Goal: Information Seeking & Learning: Learn about a topic

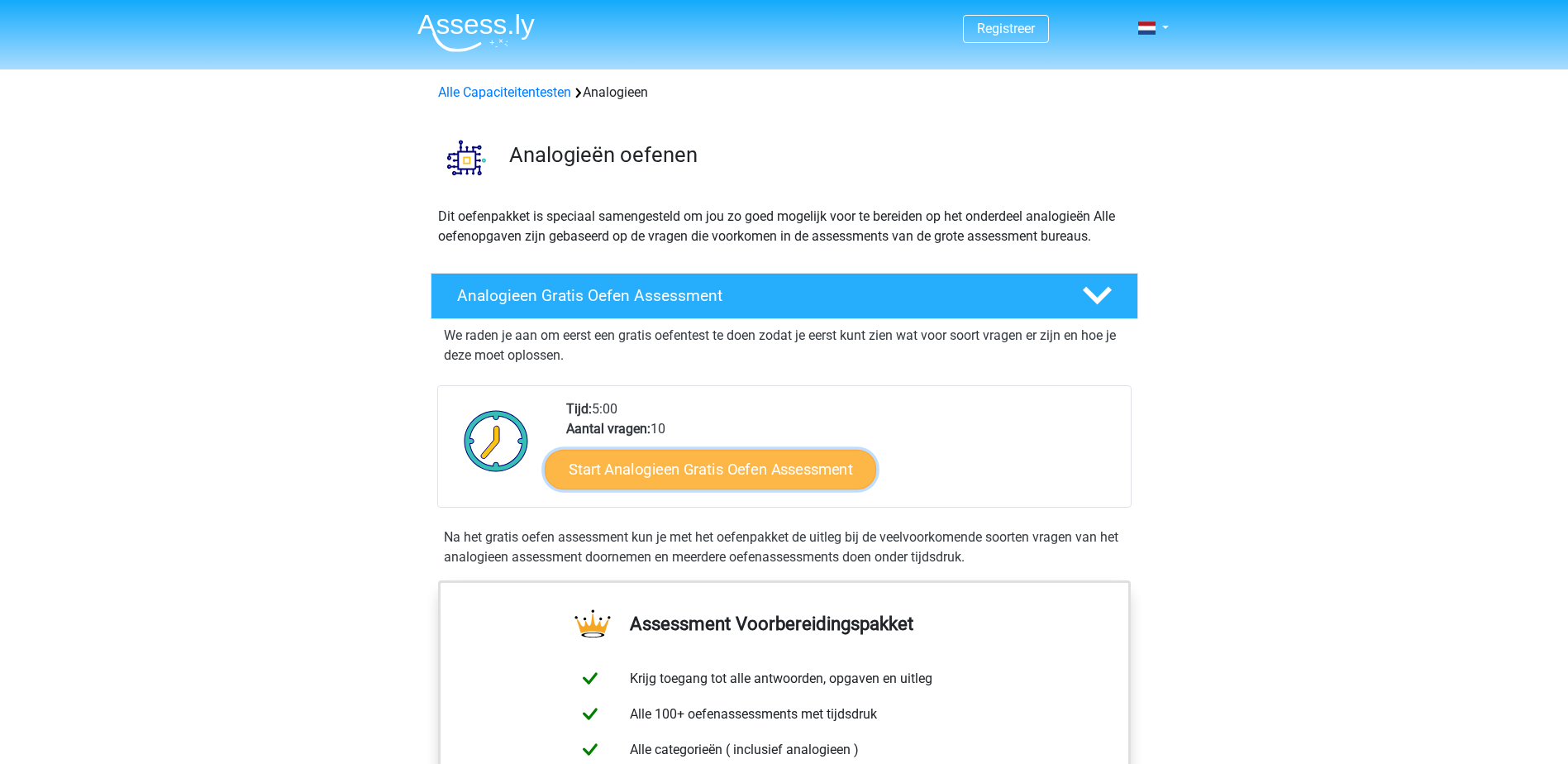
click at [621, 482] on link "Start Analogieen Gratis Oefen Assessment" at bounding box center [710, 469] width 332 height 39
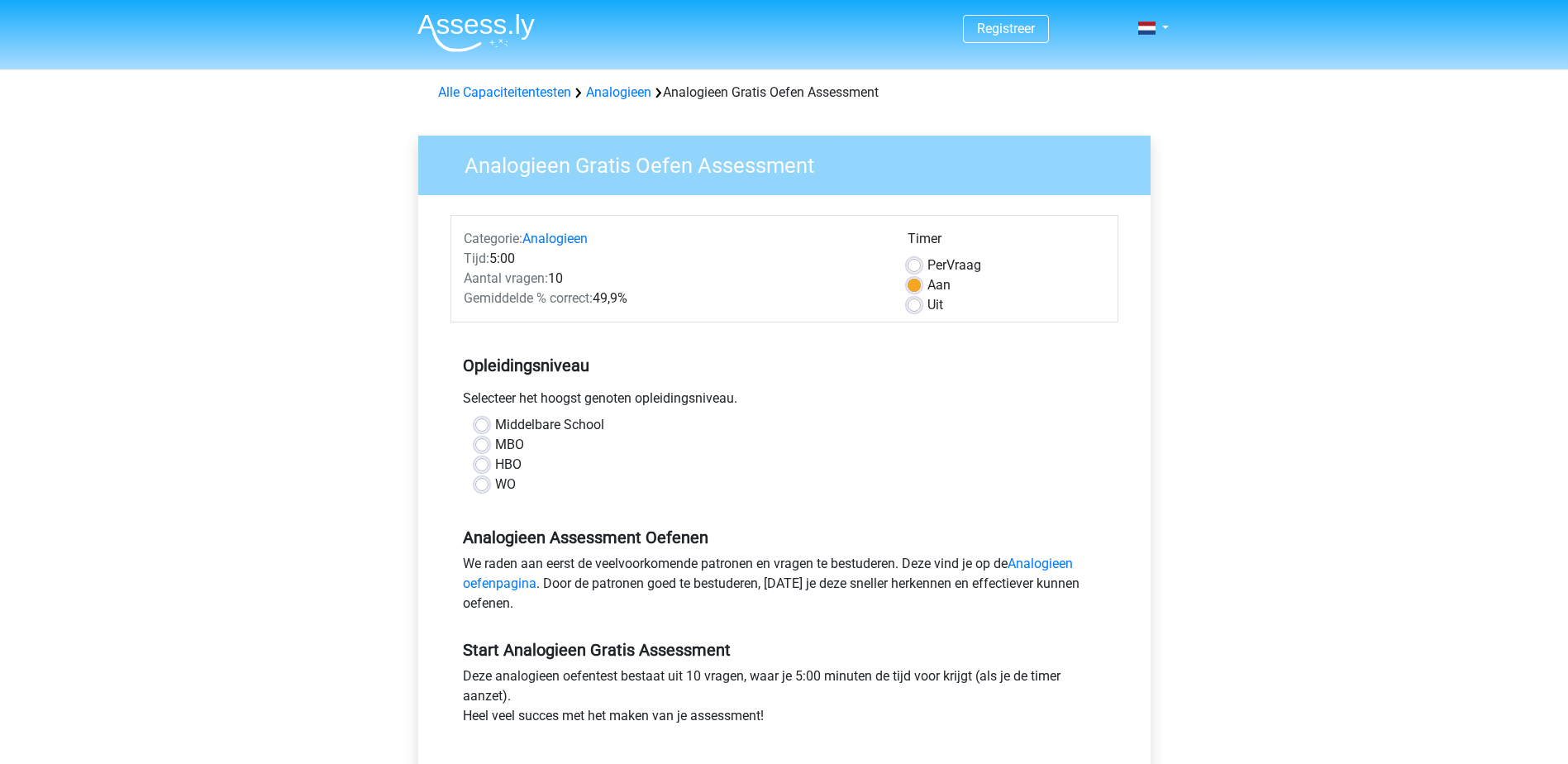
click at [498, 485] on label "WO" at bounding box center [505, 484] width 21 height 20
click at [488, 485] on input "WO" at bounding box center [481, 482] width 13 height 17
radio input "true"
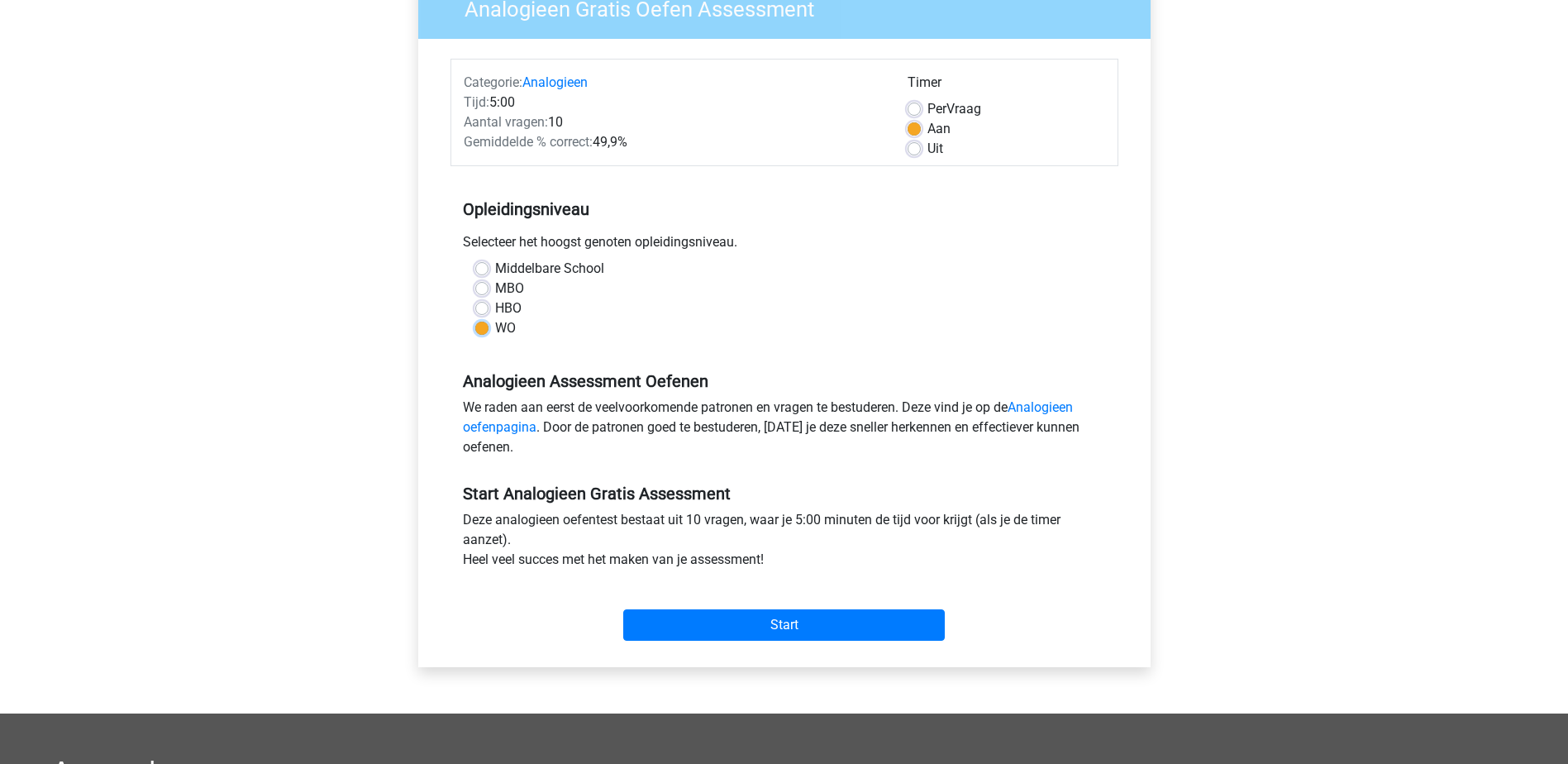
scroll to position [331, 0]
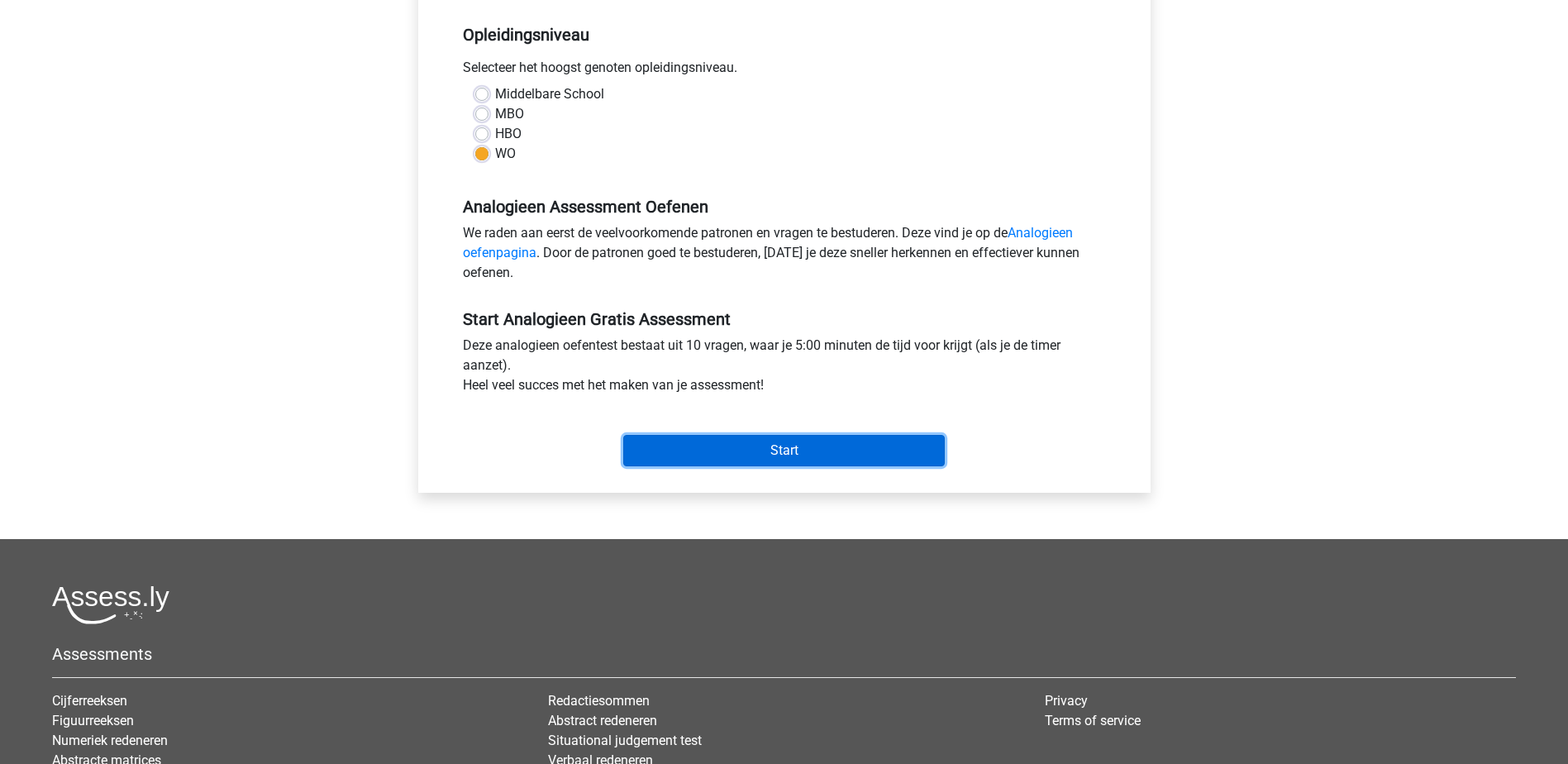
click at [731, 453] on input "Start" at bounding box center [784, 451] width 322 height 32
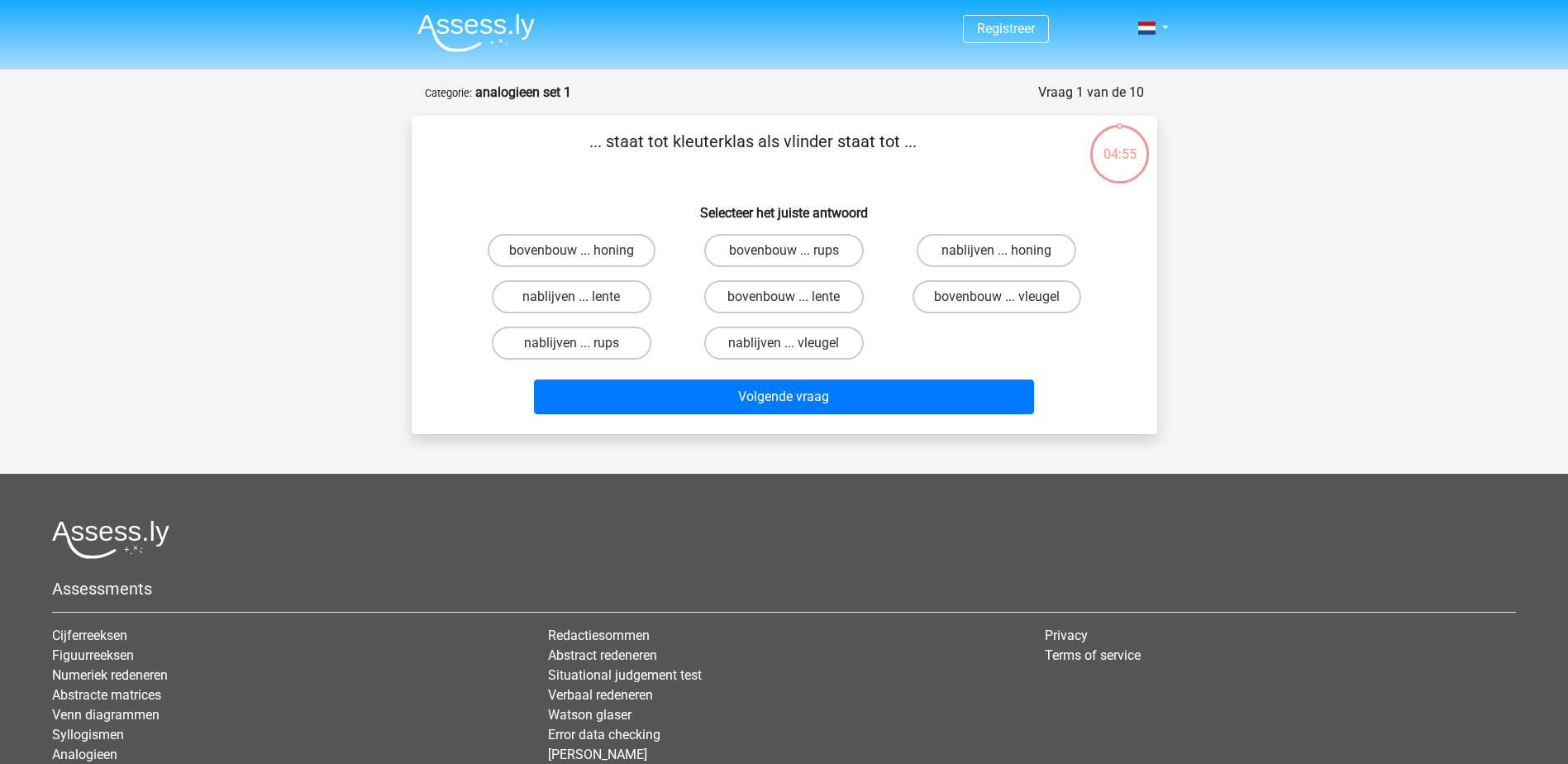
click at [1300, 417] on div "Registreer Nederlands English" at bounding box center [784, 455] width 1568 height 911
click at [830, 255] on label "bovenbouw ... rups" at bounding box center [784, 251] width 159 height 33
click at [794, 255] on input "bovenbouw ... rups" at bounding box center [788, 255] width 11 height 11
radio input "true"
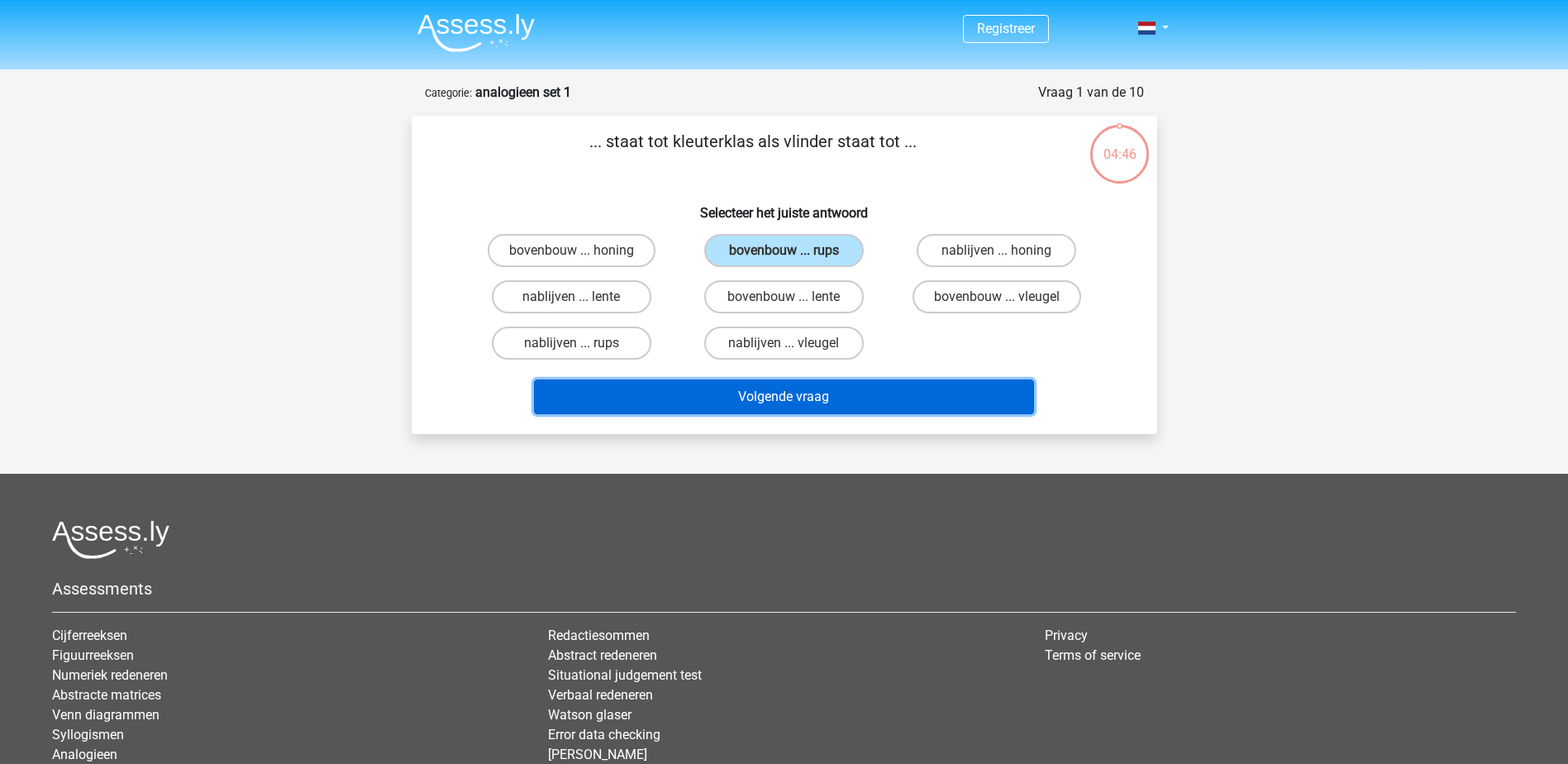
click at [816, 384] on button "Volgende vraag" at bounding box center [784, 396] width 500 height 34
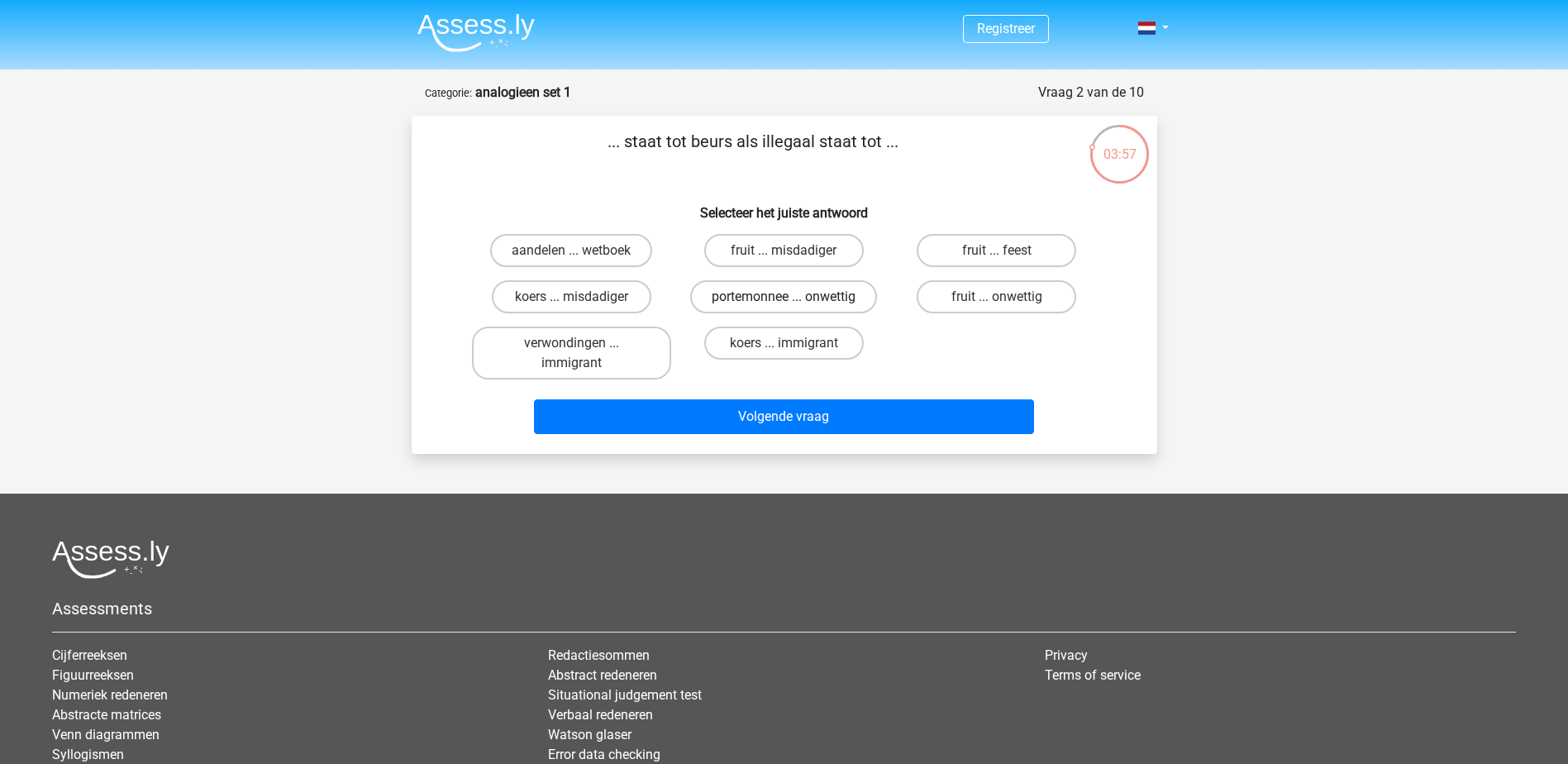
click at [828, 305] on label "portemonnee ... onwettig" at bounding box center [784, 297] width 187 height 33
click at [794, 305] on input "portemonnee ... onwettig" at bounding box center [788, 301] width 11 height 11
radio input "true"
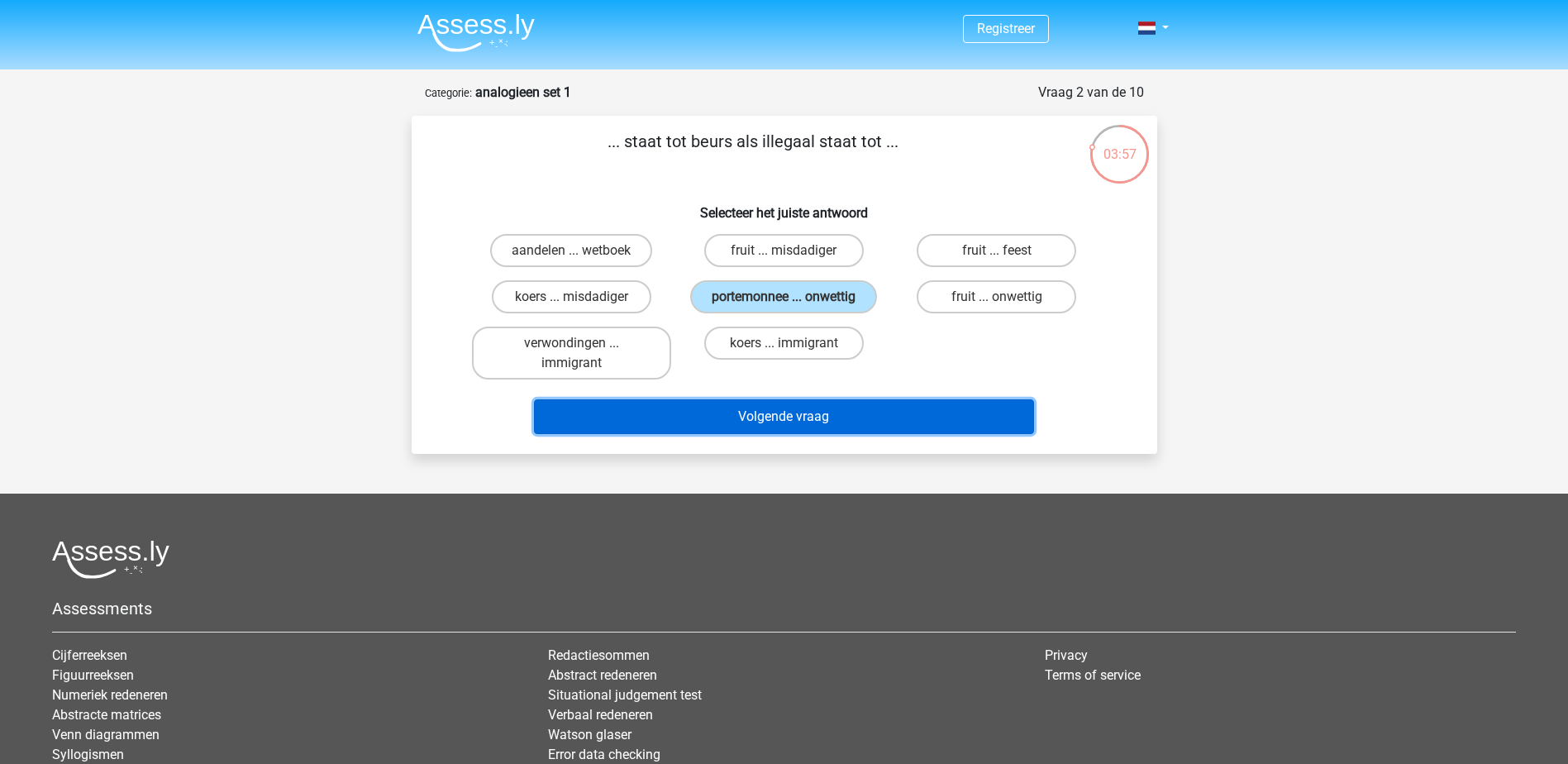
click at [824, 421] on button "Volgende vraag" at bounding box center [784, 416] width 500 height 34
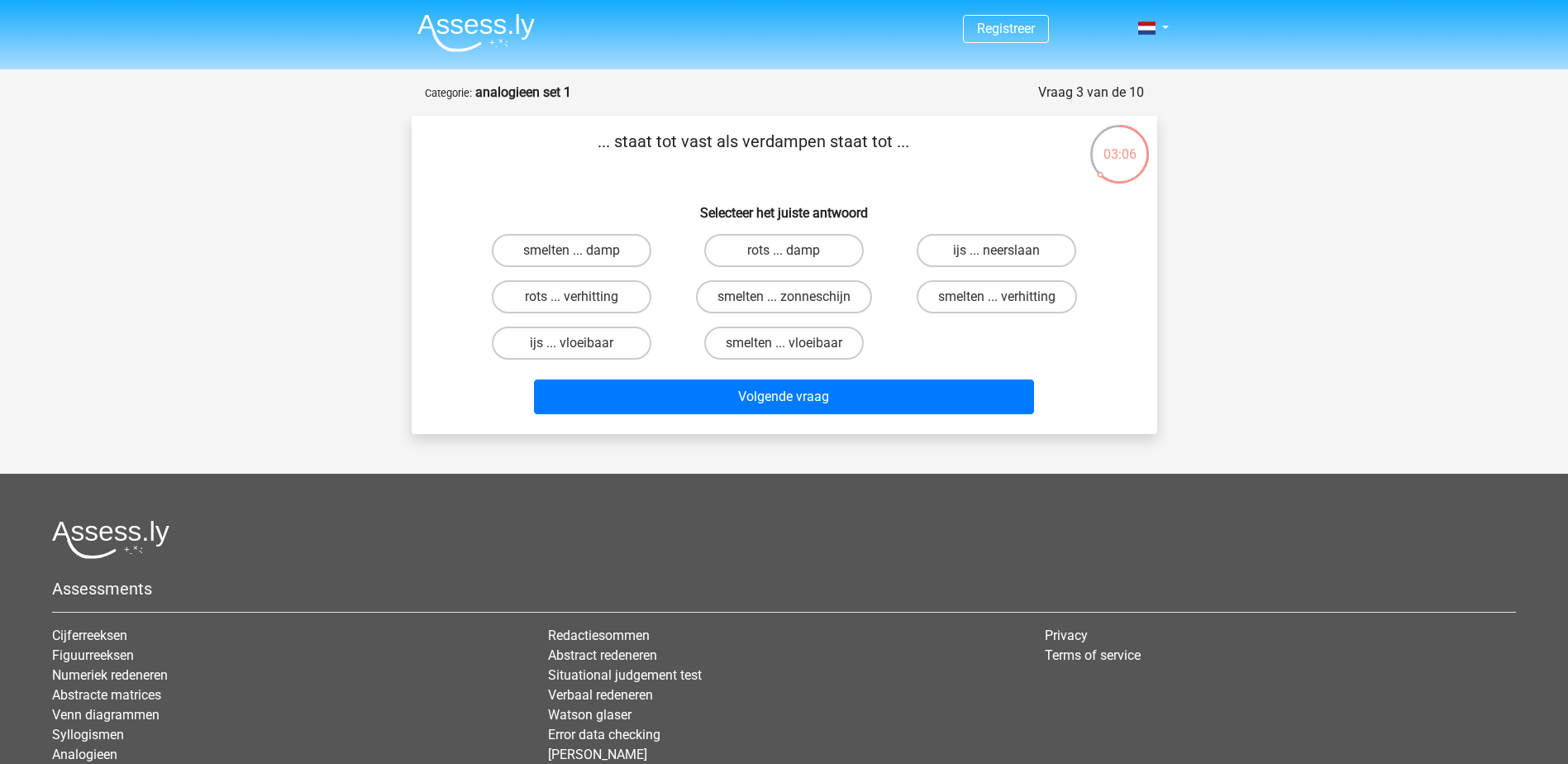
drag, startPoint x: 1028, startPoint y: 304, endPoint x: 1000, endPoint y: 351, distance: 54.7
click at [1028, 304] on label "smelten ... verhitting" at bounding box center [996, 297] width 160 height 33
click at [1008, 304] on input "smelten ... verhitting" at bounding box center [1002, 301] width 11 height 11
radio input "true"
click at [942, 420] on div "Volgende vraag" at bounding box center [784, 400] width 638 height 41
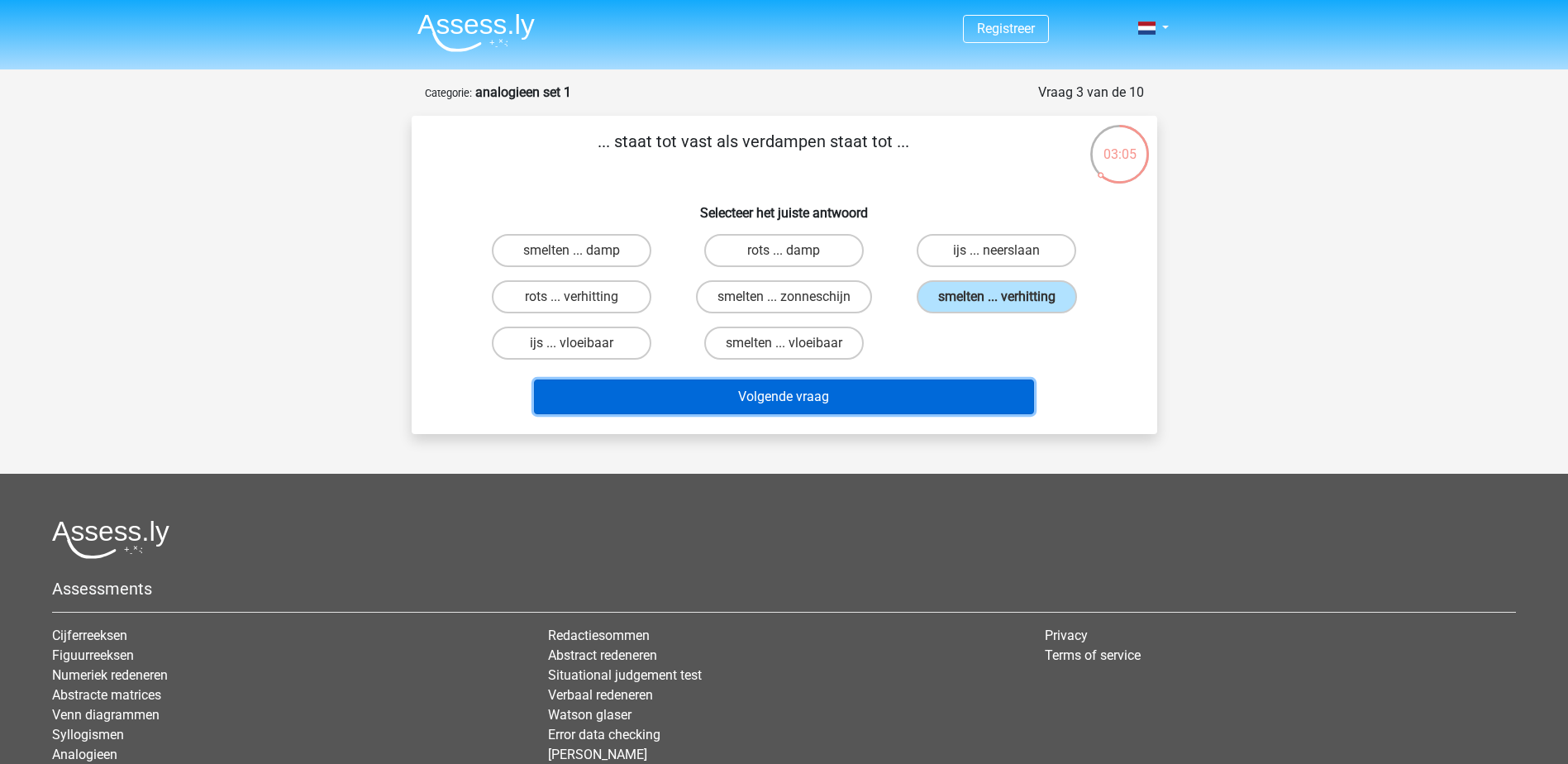
click at [947, 410] on button "Volgende vraag" at bounding box center [784, 396] width 500 height 34
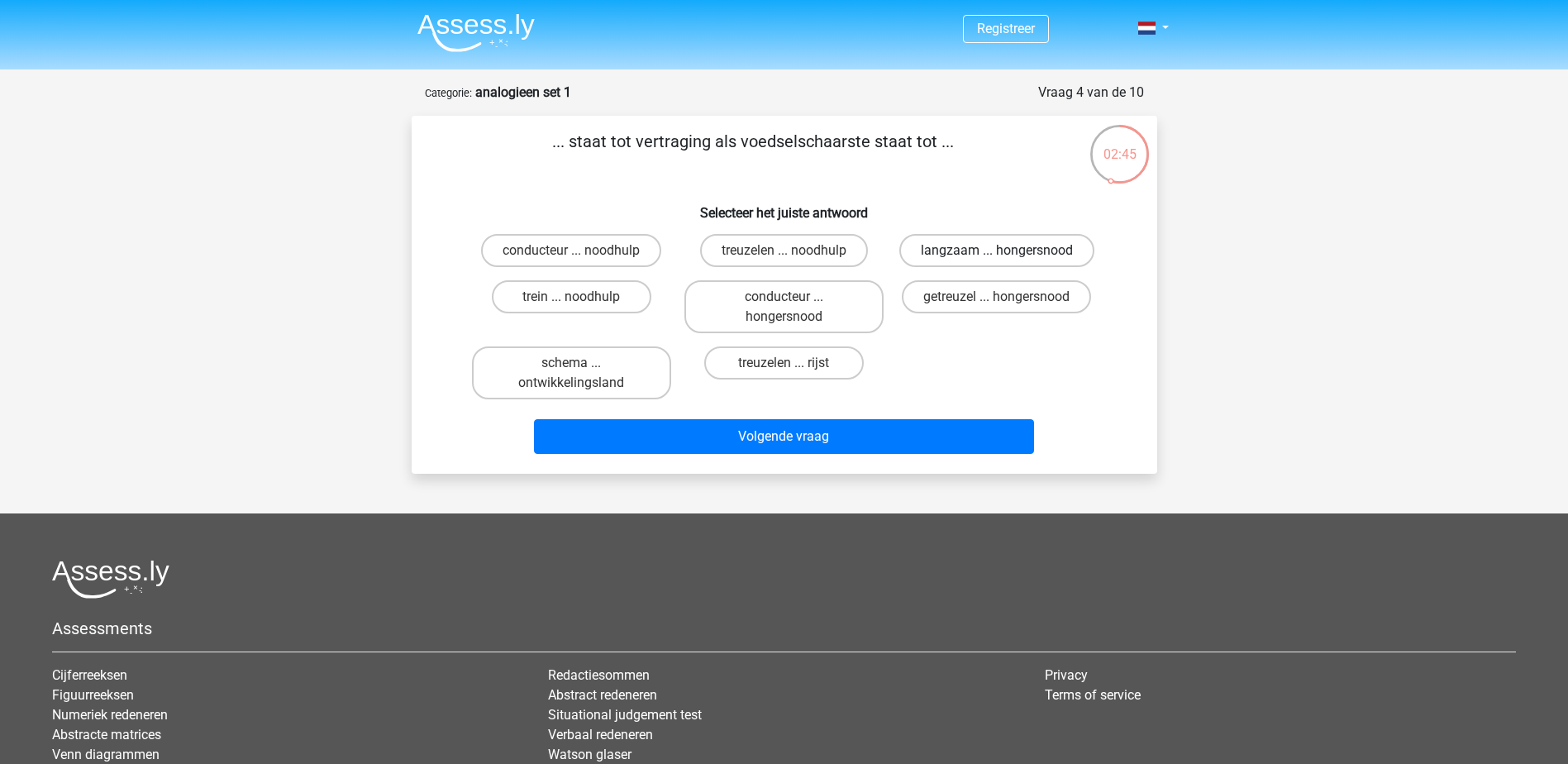
click at [1015, 255] on label "langzaam ... hongersnood" at bounding box center [997, 251] width 195 height 33
click at [1008, 255] on input "langzaam ... hongersnood" at bounding box center [1002, 255] width 11 height 11
radio input "true"
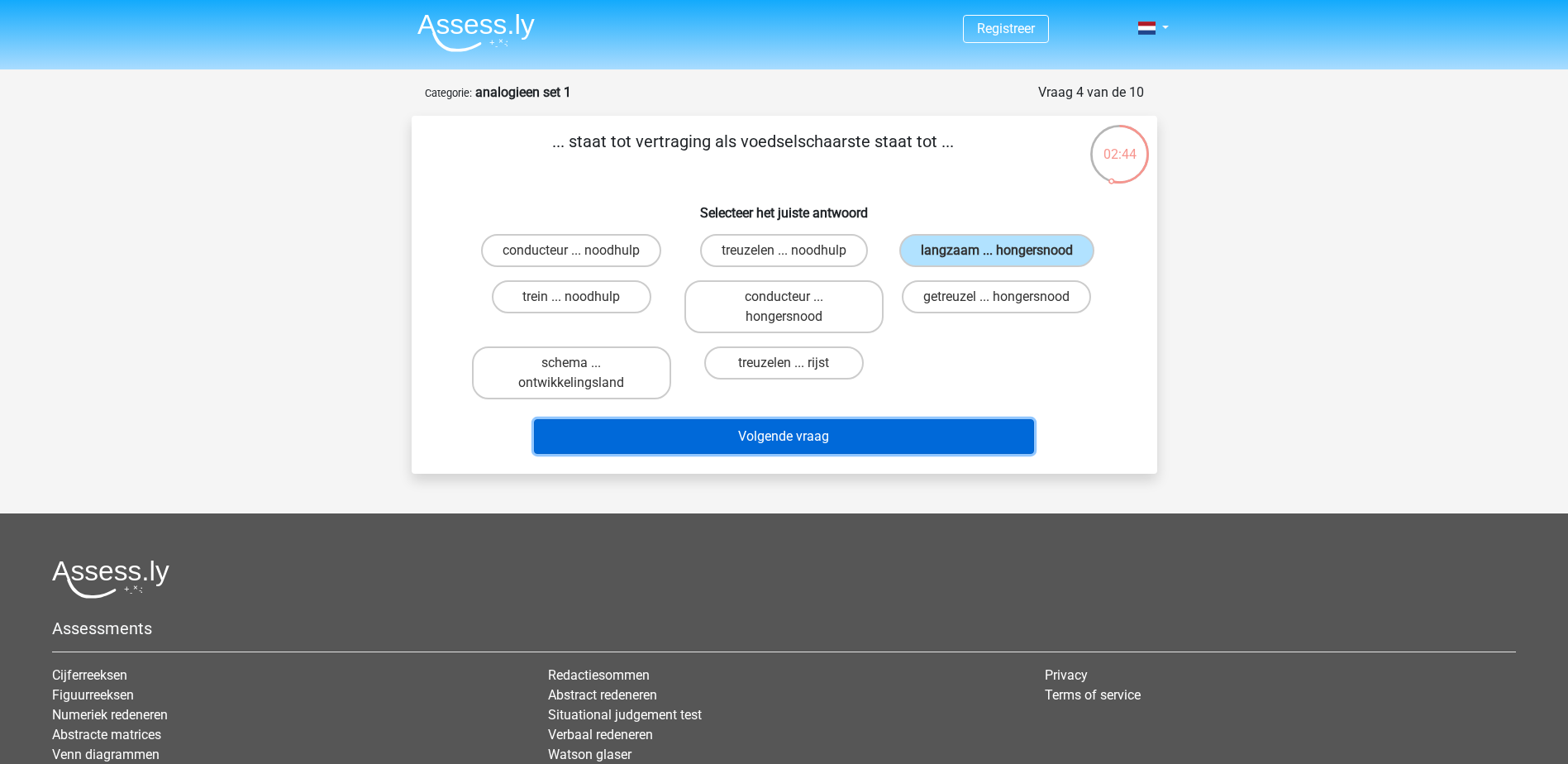
click at [928, 436] on button "Volgende vraag" at bounding box center [784, 436] width 500 height 34
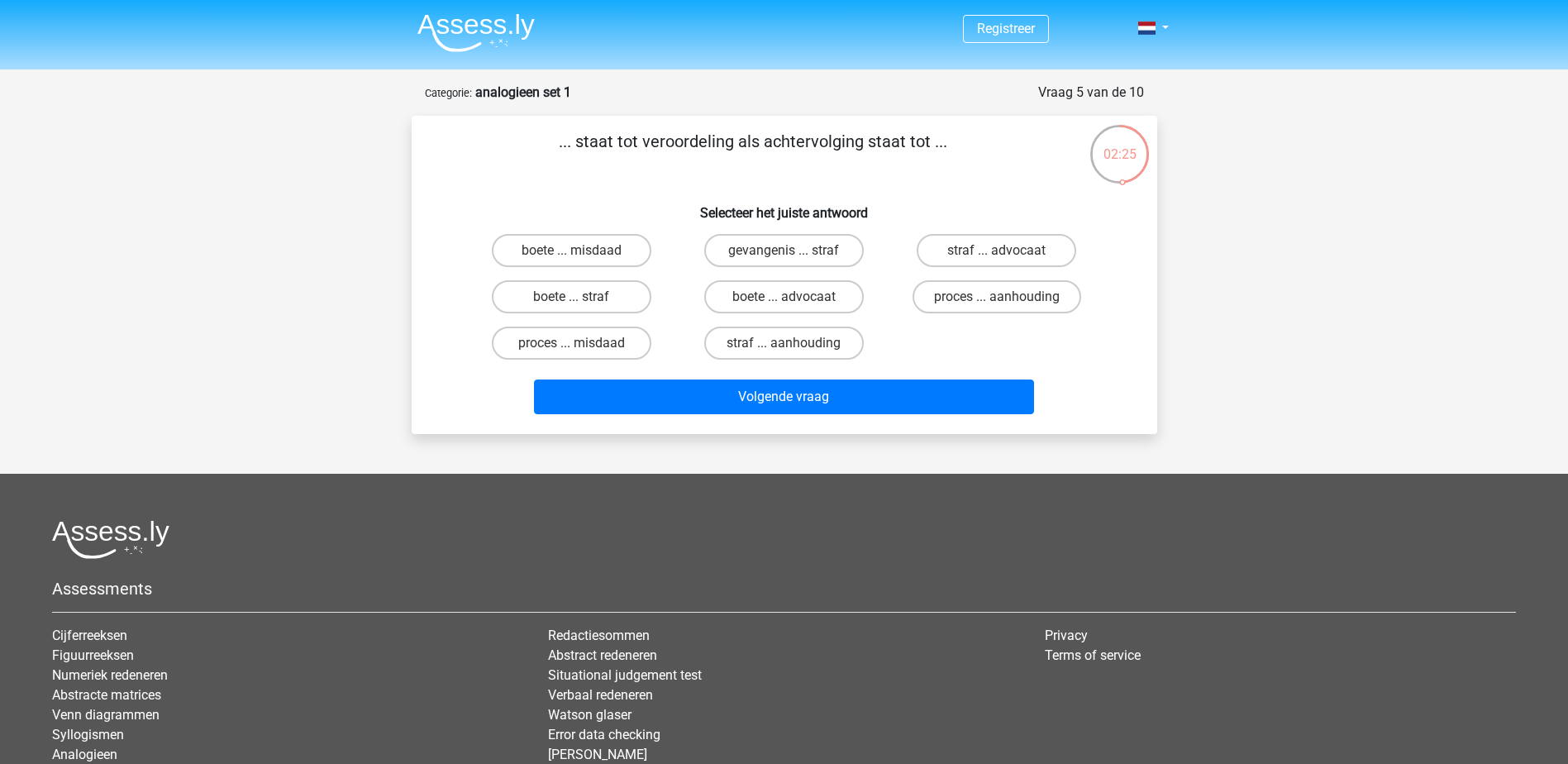
click at [1004, 302] on input "proces ... aanhouding" at bounding box center [1002, 301] width 11 height 11
radio input "true"
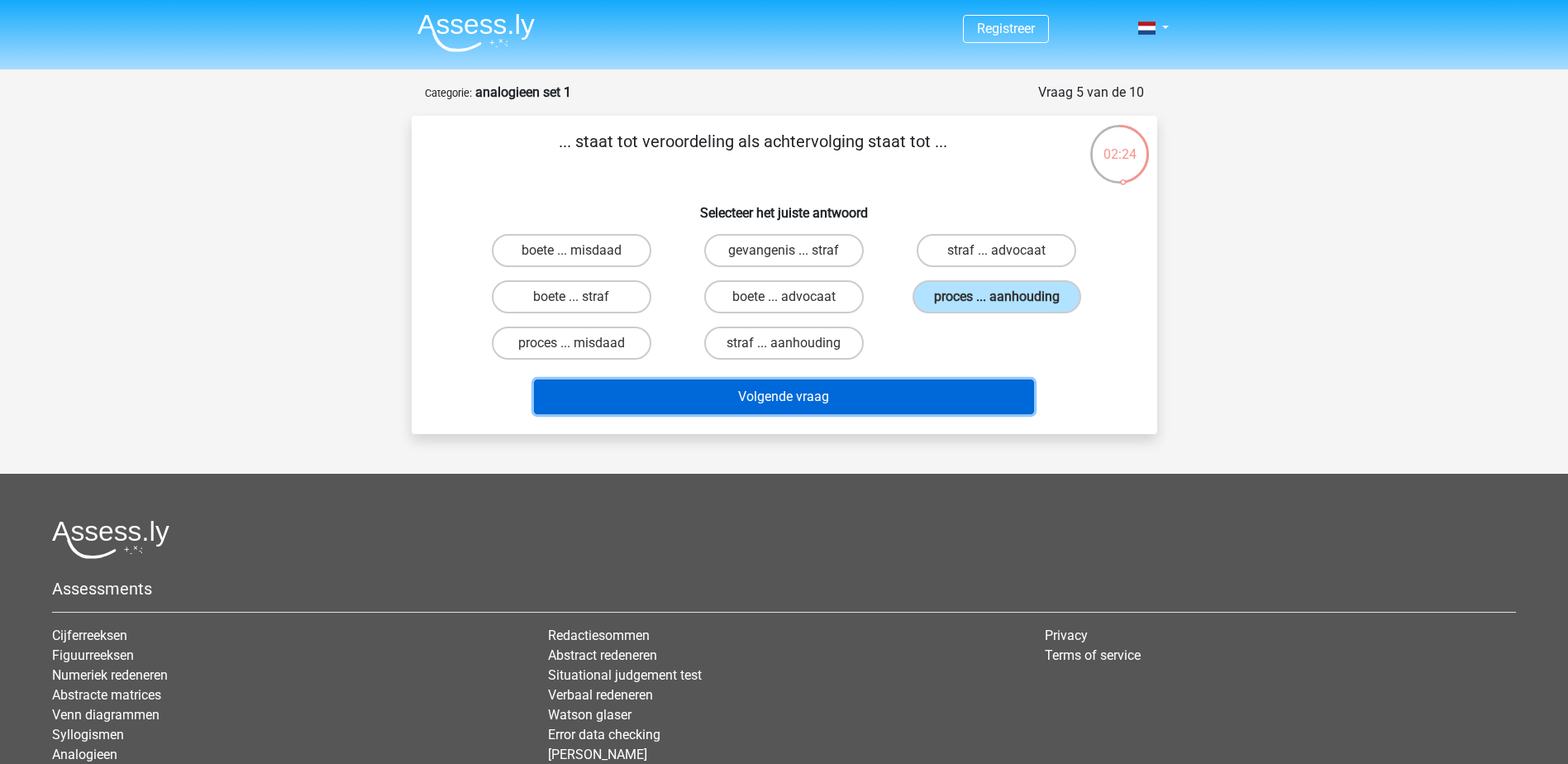
click at [939, 403] on button "Volgende vraag" at bounding box center [784, 396] width 500 height 34
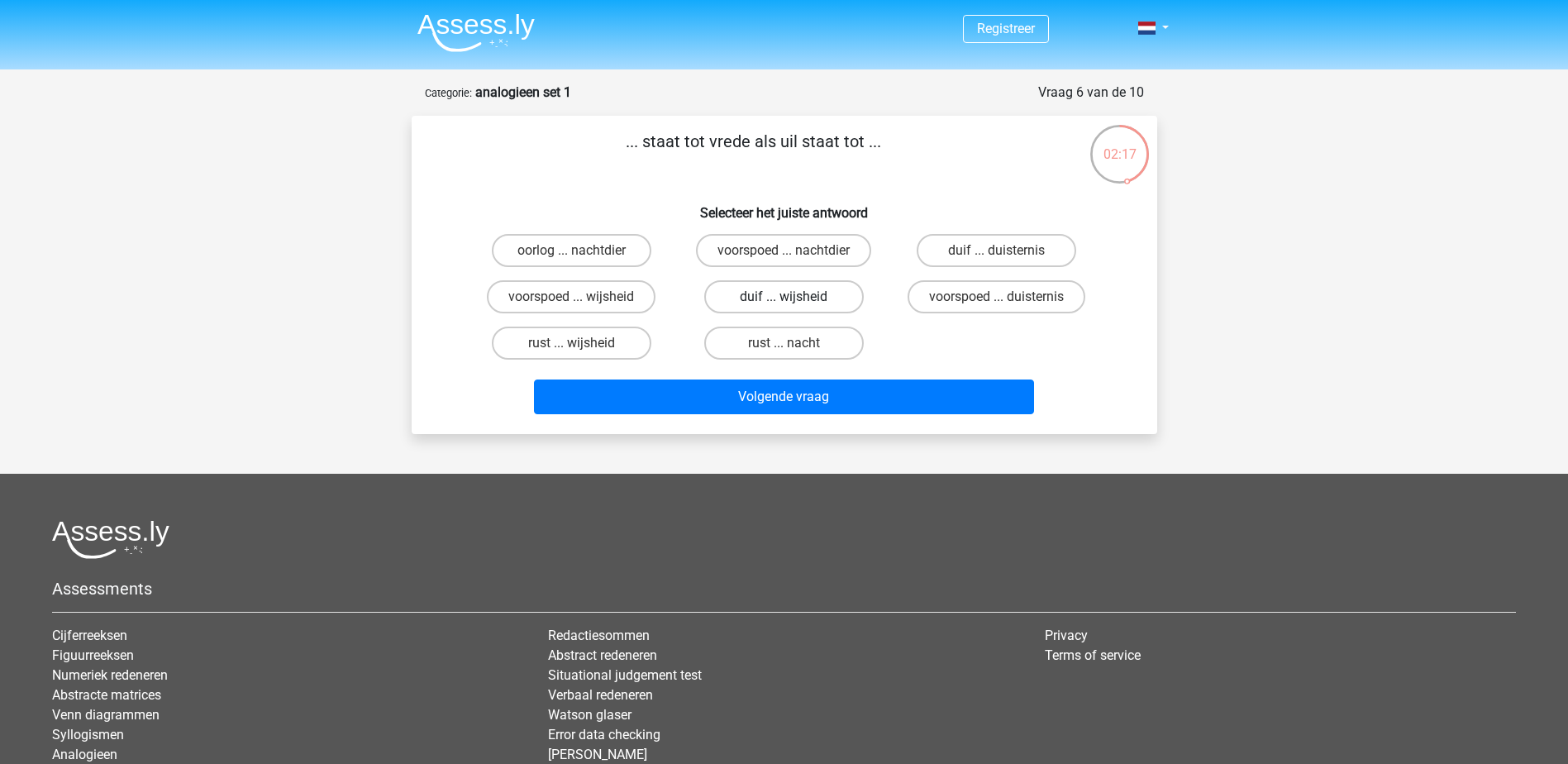
click at [802, 304] on label "duif ... wijsheid" at bounding box center [784, 297] width 159 height 33
click at [794, 304] on input "duif ... wijsheid" at bounding box center [788, 301] width 11 height 11
radio input "true"
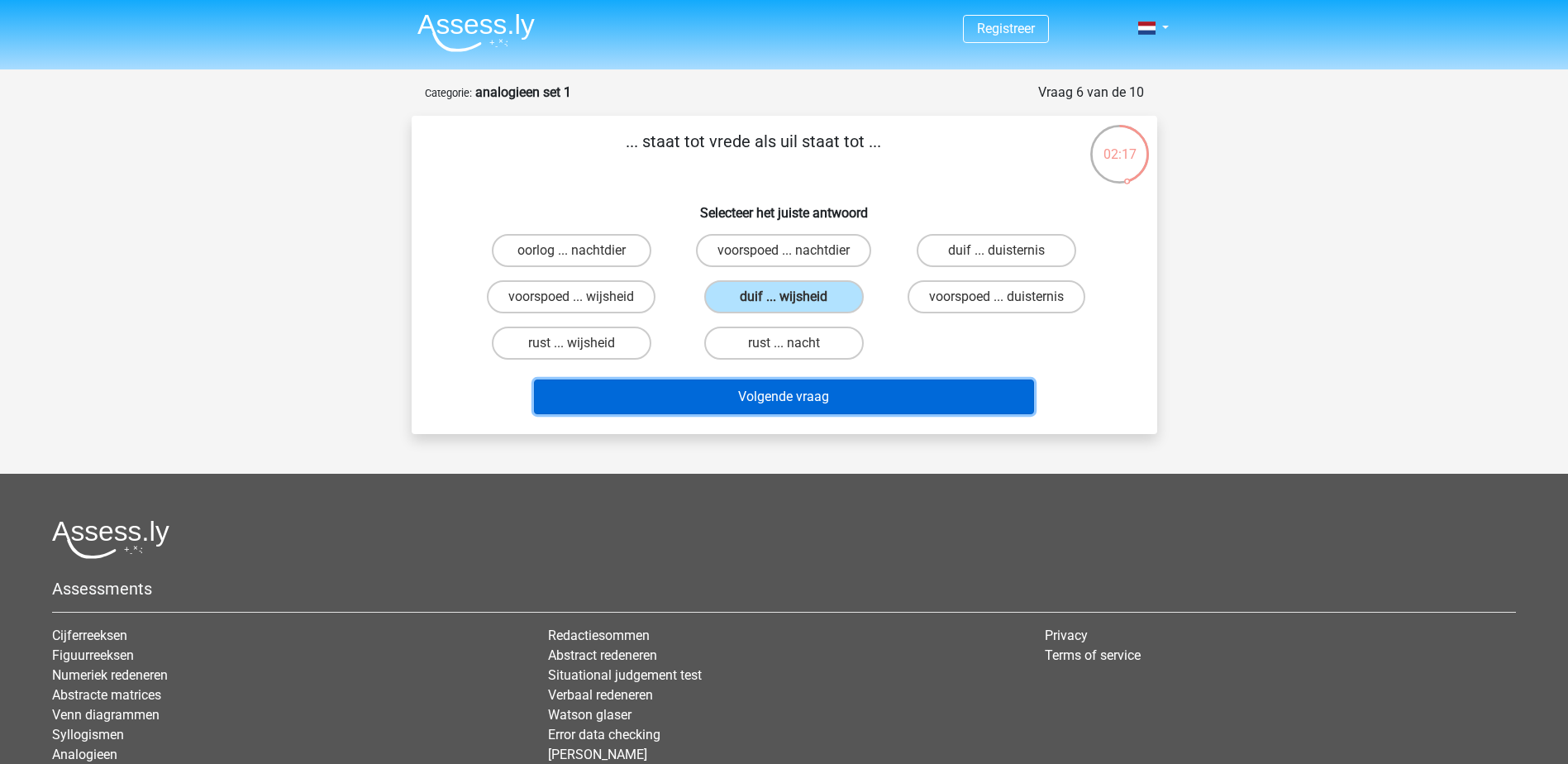
click at [829, 393] on button "Volgende vraag" at bounding box center [784, 396] width 500 height 34
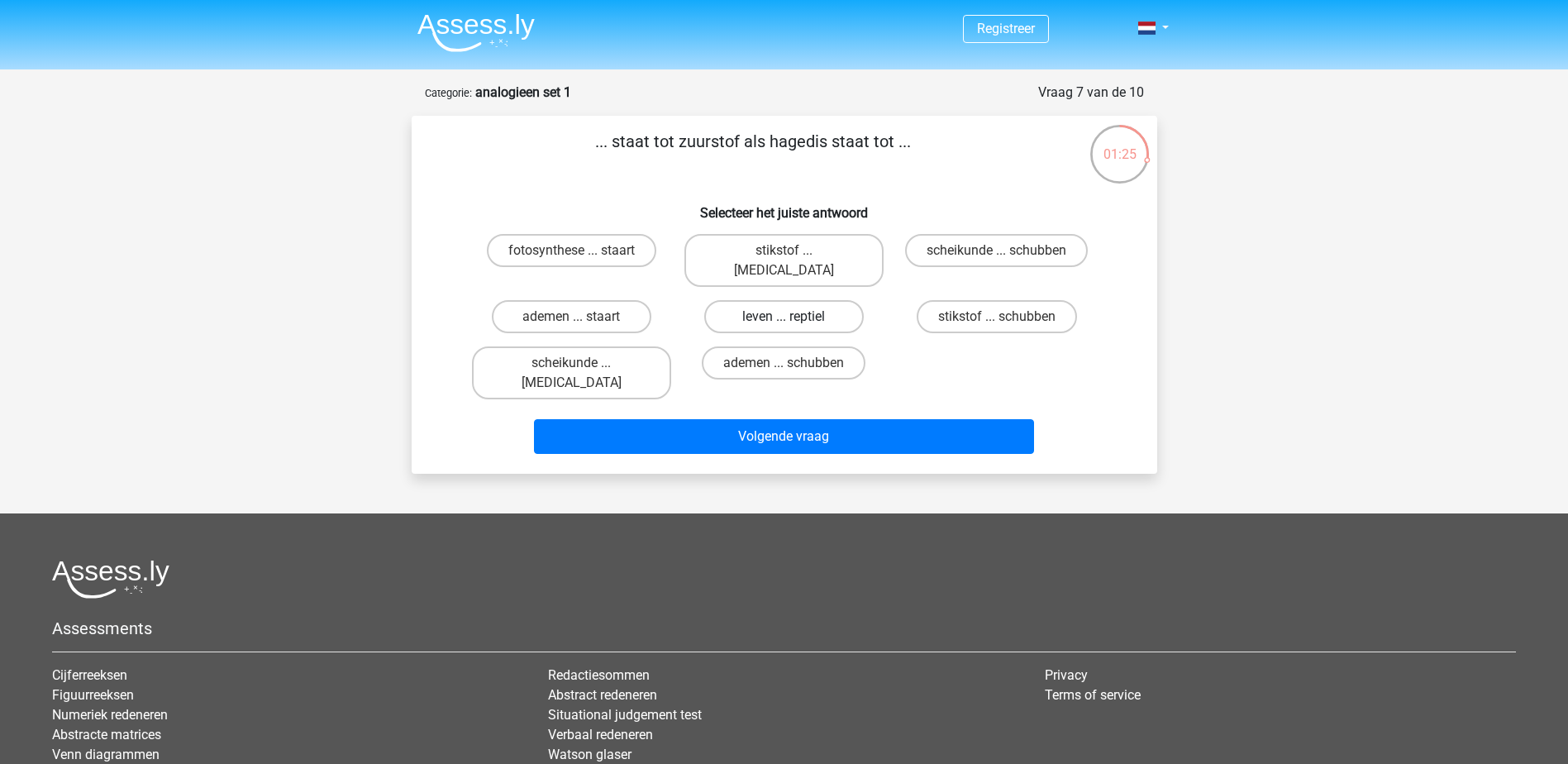
click at [807, 300] on label "leven ... reptiel" at bounding box center [784, 317] width 159 height 33
click at [794, 317] on input "leven ... reptiel" at bounding box center [788, 322] width 11 height 11
radio input "true"
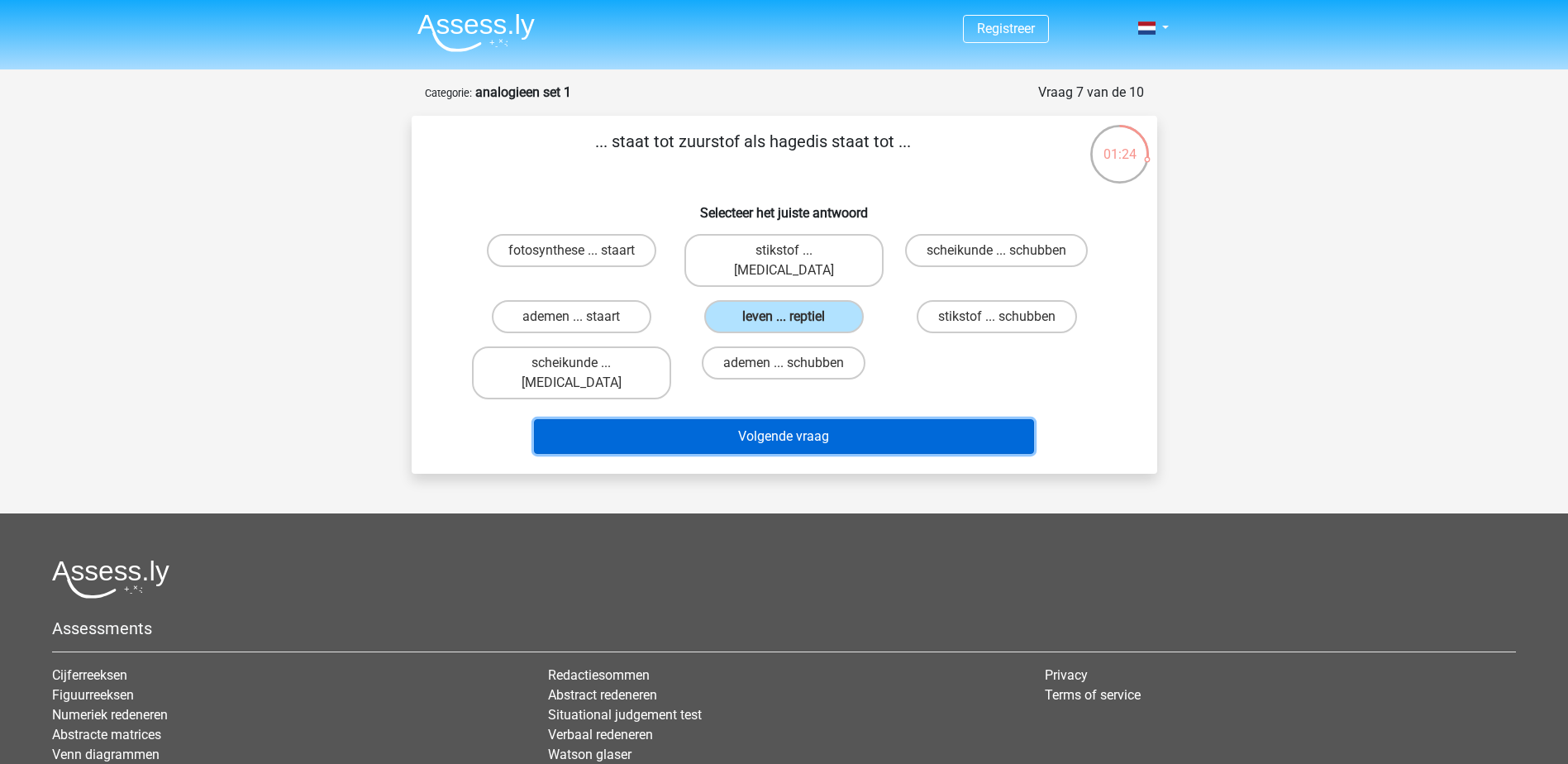
click at [803, 419] on button "Volgende vraag" at bounding box center [784, 436] width 500 height 34
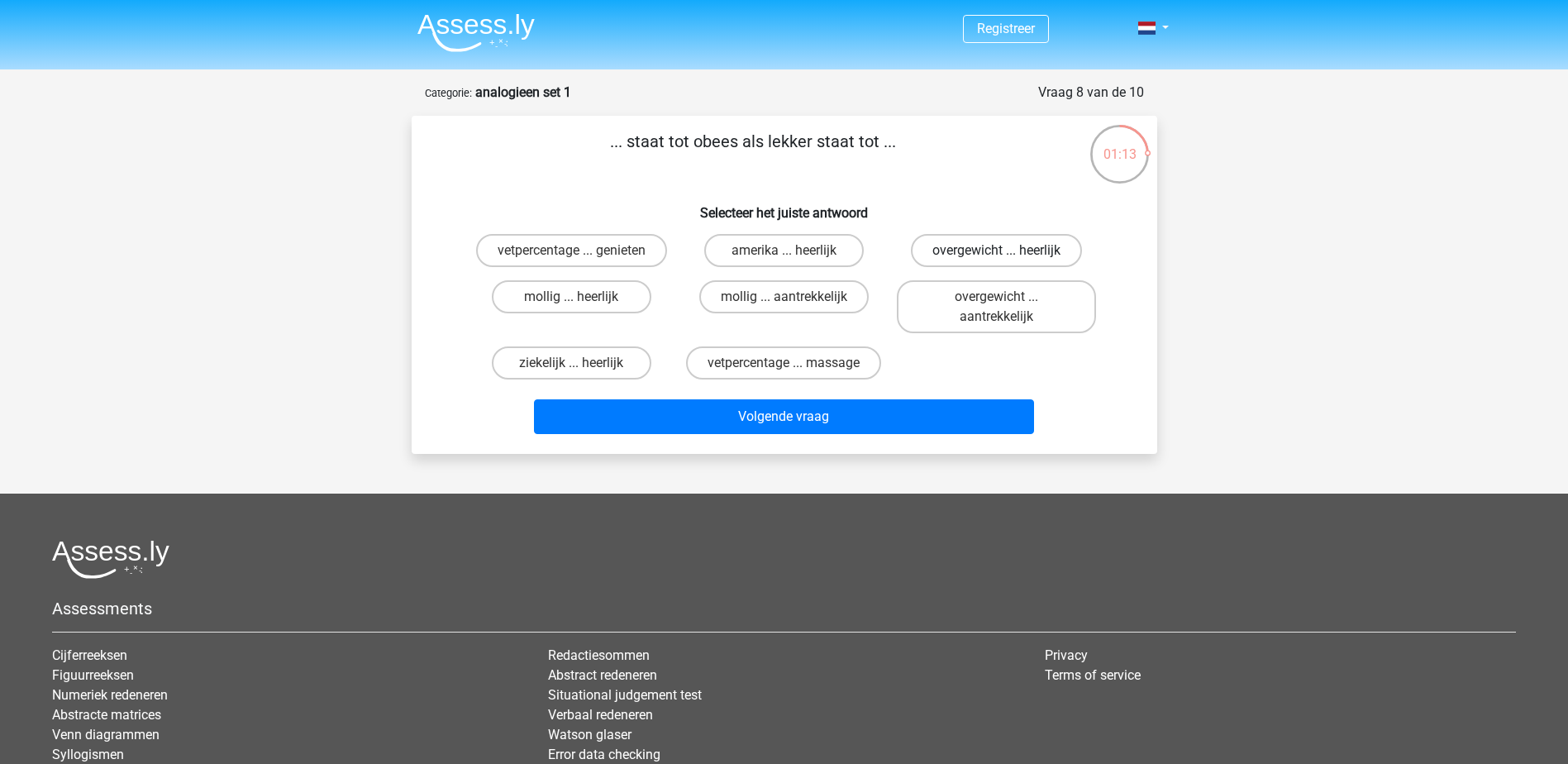
click at [963, 256] on label "overgewicht ... heerlijk" at bounding box center [996, 251] width 171 height 33
click at [997, 256] on input "overgewicht ... heerlijk" at bounding box center [1002, 255] width 11 height 11
radio input "true"
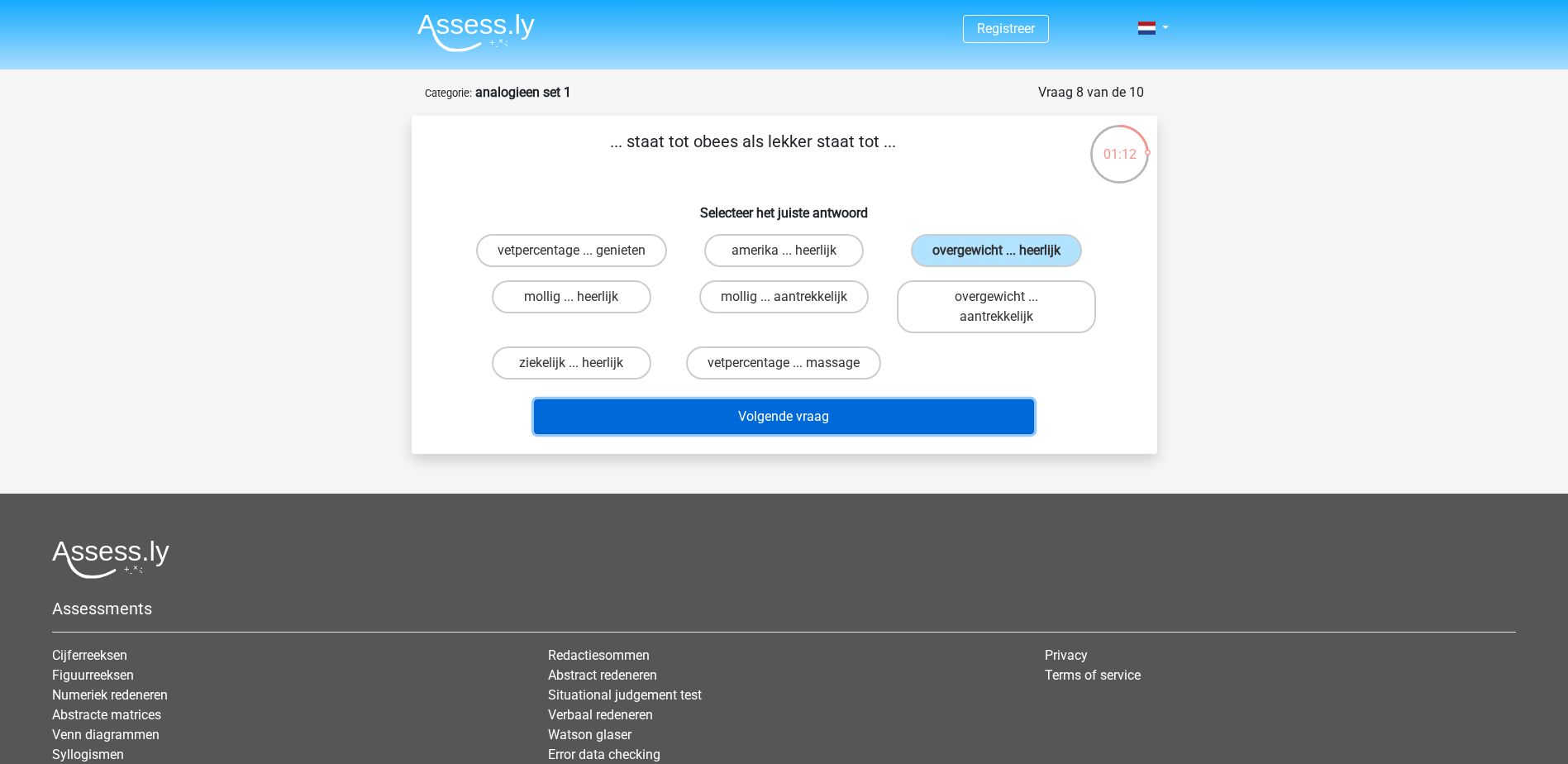
click at [875, 401] on button "Volgende vraag" at bounding box center [784, 416] width 500 height 34
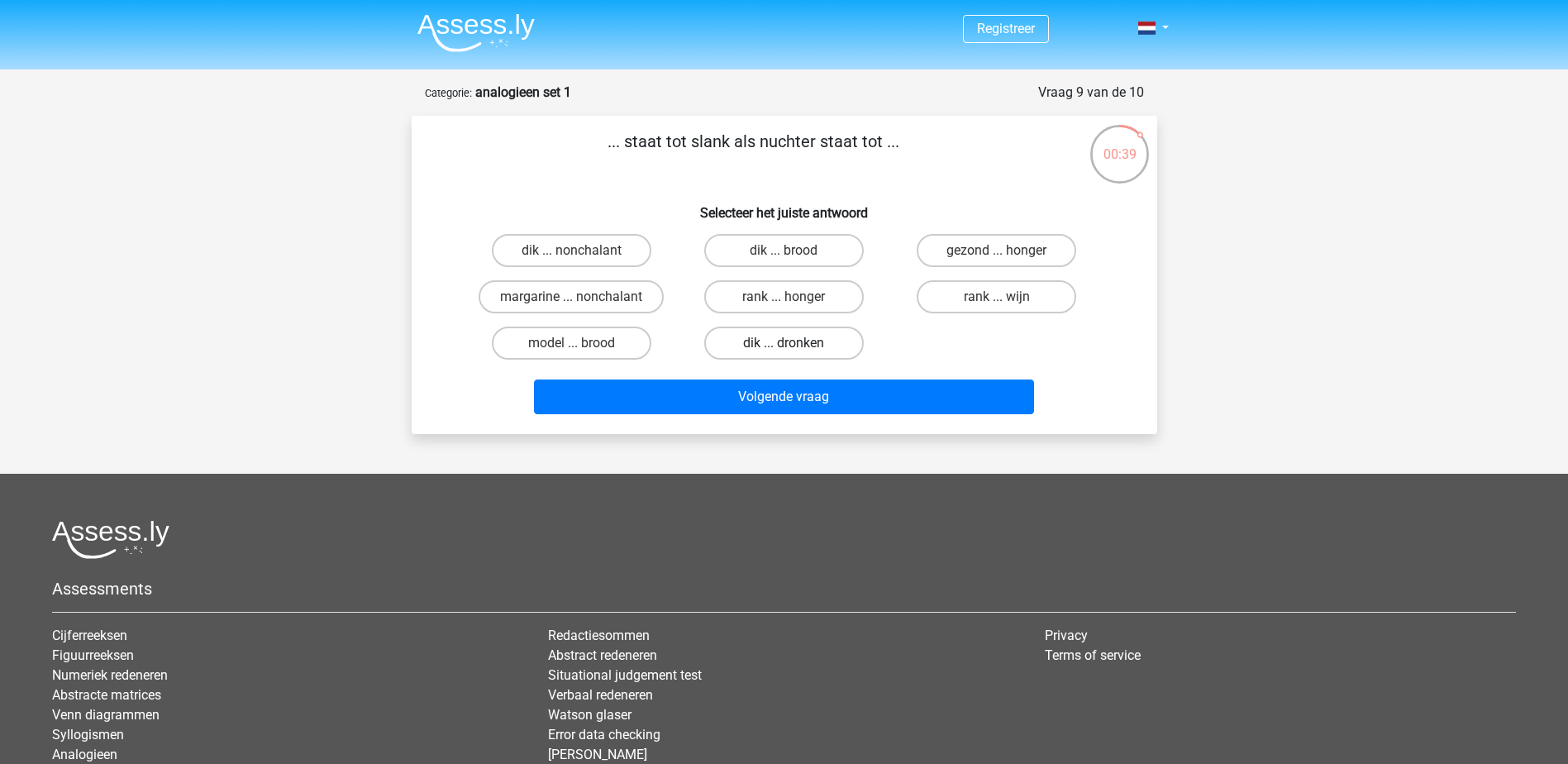
click at [798, 355] on label "dik ... dronken" at bounding box center [784, 344] width 159 height 33
click at [794, 353] on input "dik ... dronken" at bounding box center [788, 348] width 11 height 11
radio input "true"
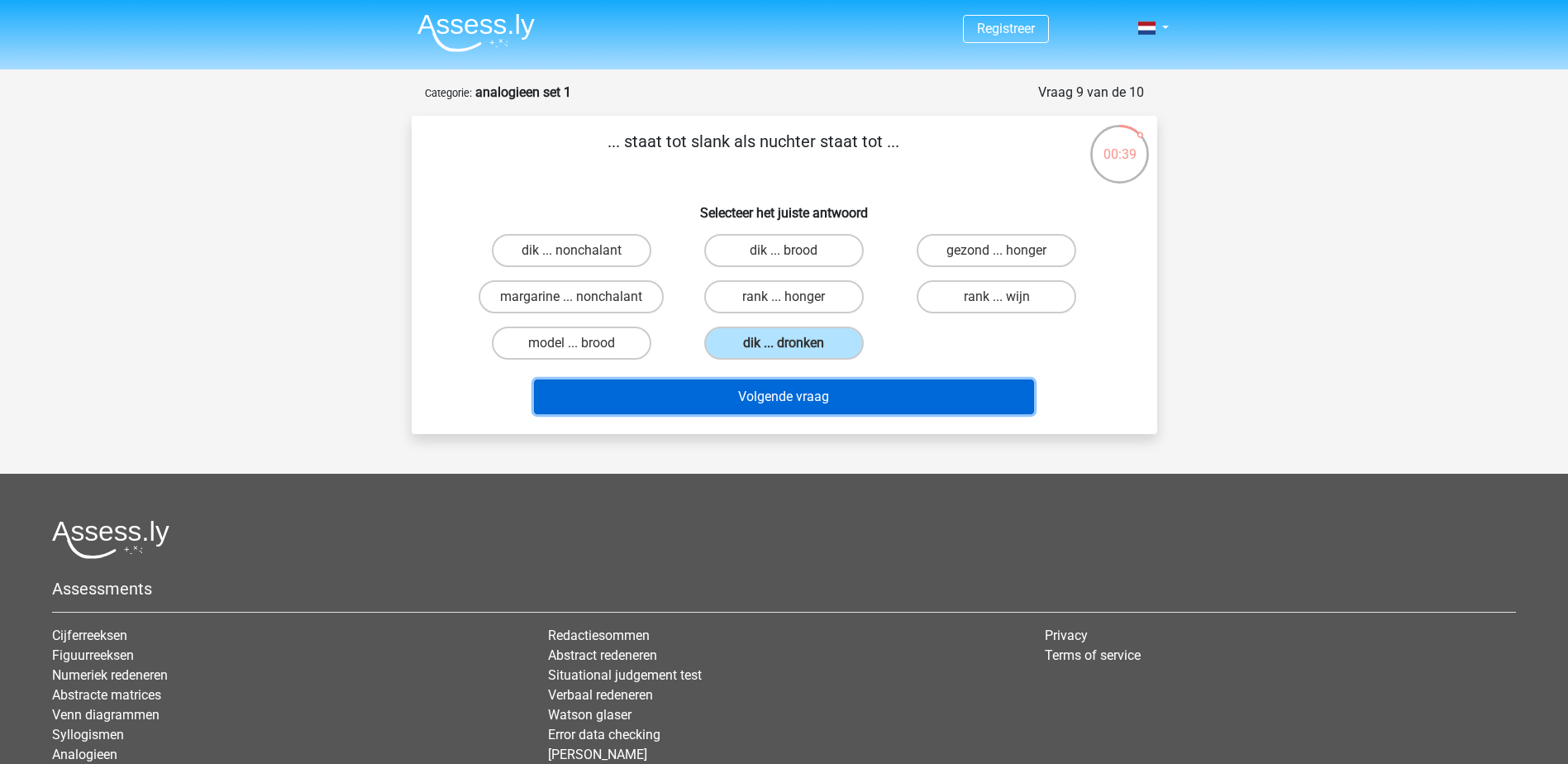
click at [792, 383] on button "Volgende vraag" at bounding box center [784, 396] width 500 height 34
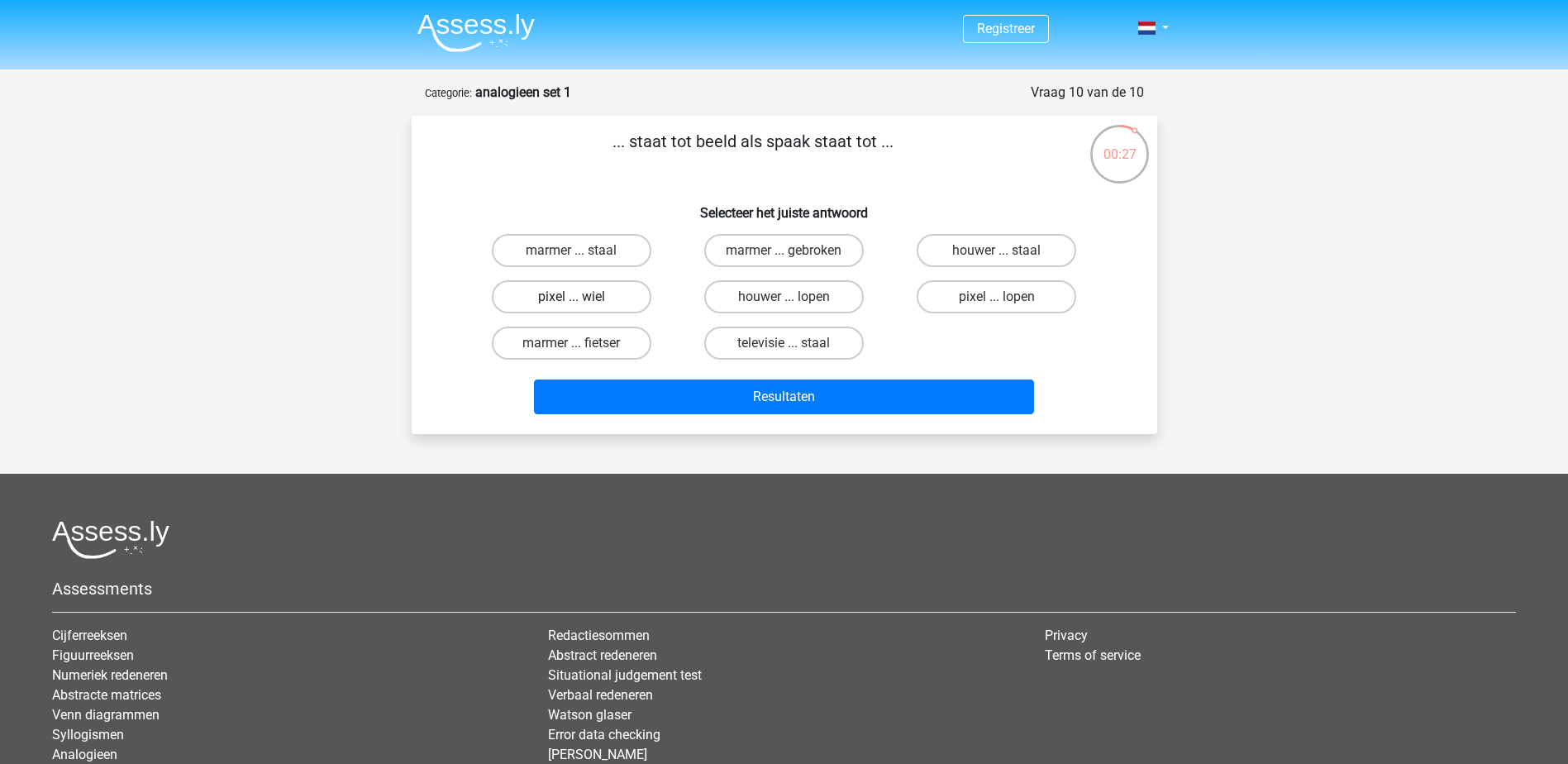
click at [592, 300] on label "pixel ... wiel" at bounding box center [572, 297] width 159 height 33
click at [582, 300] on input "pixel ... wiel" at bounding box center [576, 301] width 11 height 11
radio input "true"
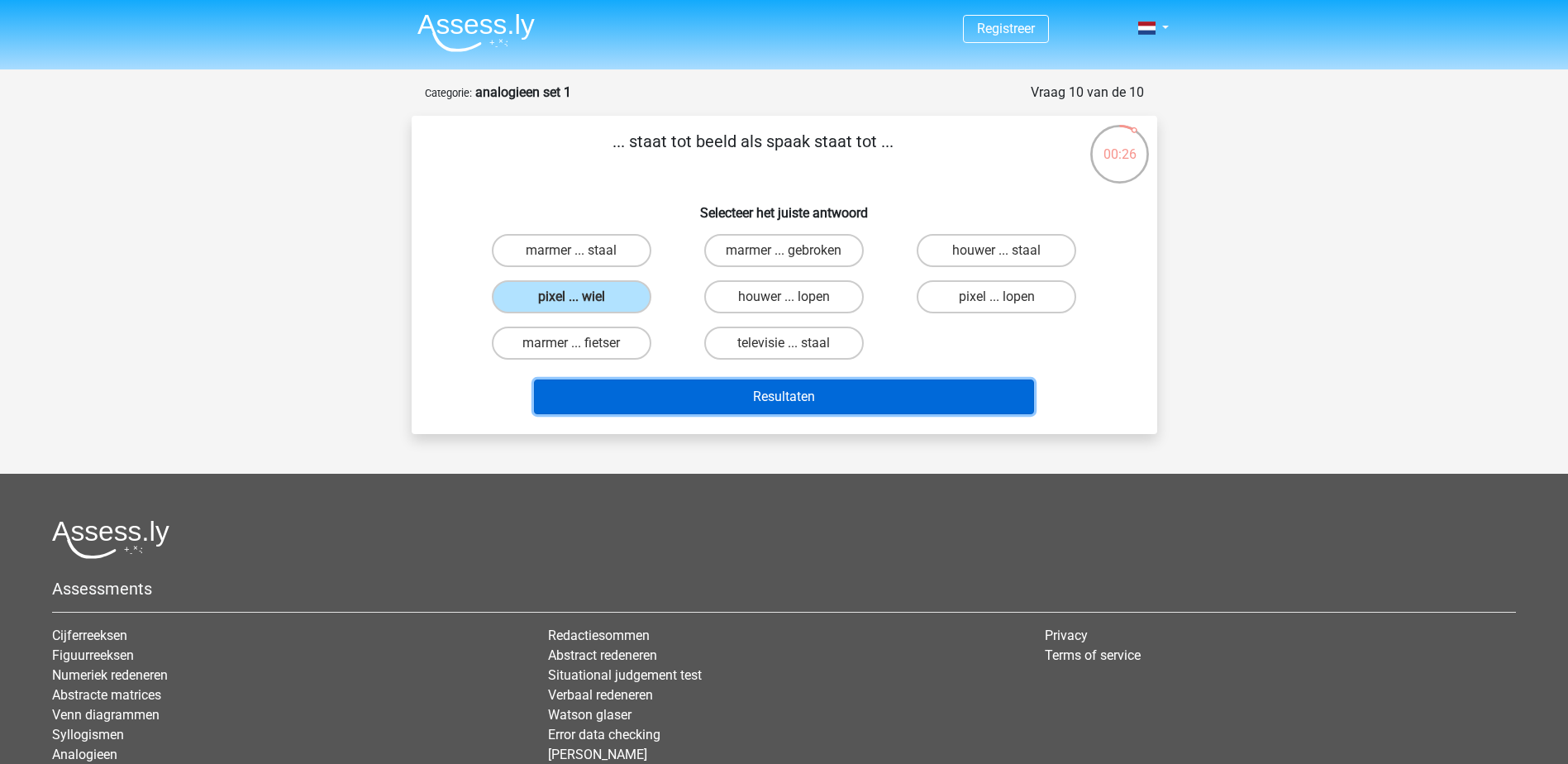
click at [654, 390] on button "Resultaten" at bounding box center [784, 396] width 500 height 34
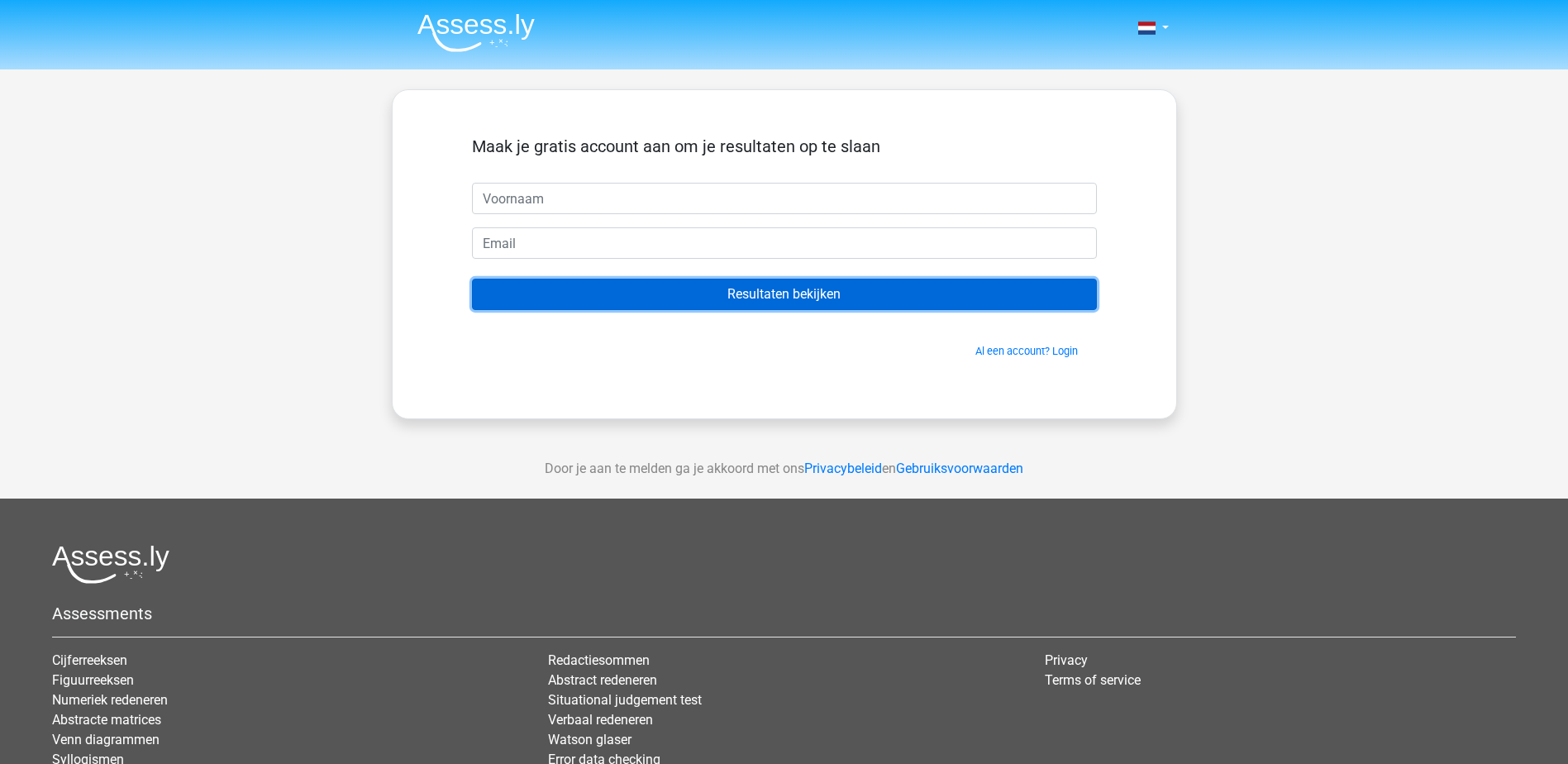
click at [707, 292] on input "Resultaten bekijken" at bounding box center [784, 294] width 625 height 32
click at [828, 293] on input "Resultaten bekijken" at bounding box center [784, 294] width 625 height 32
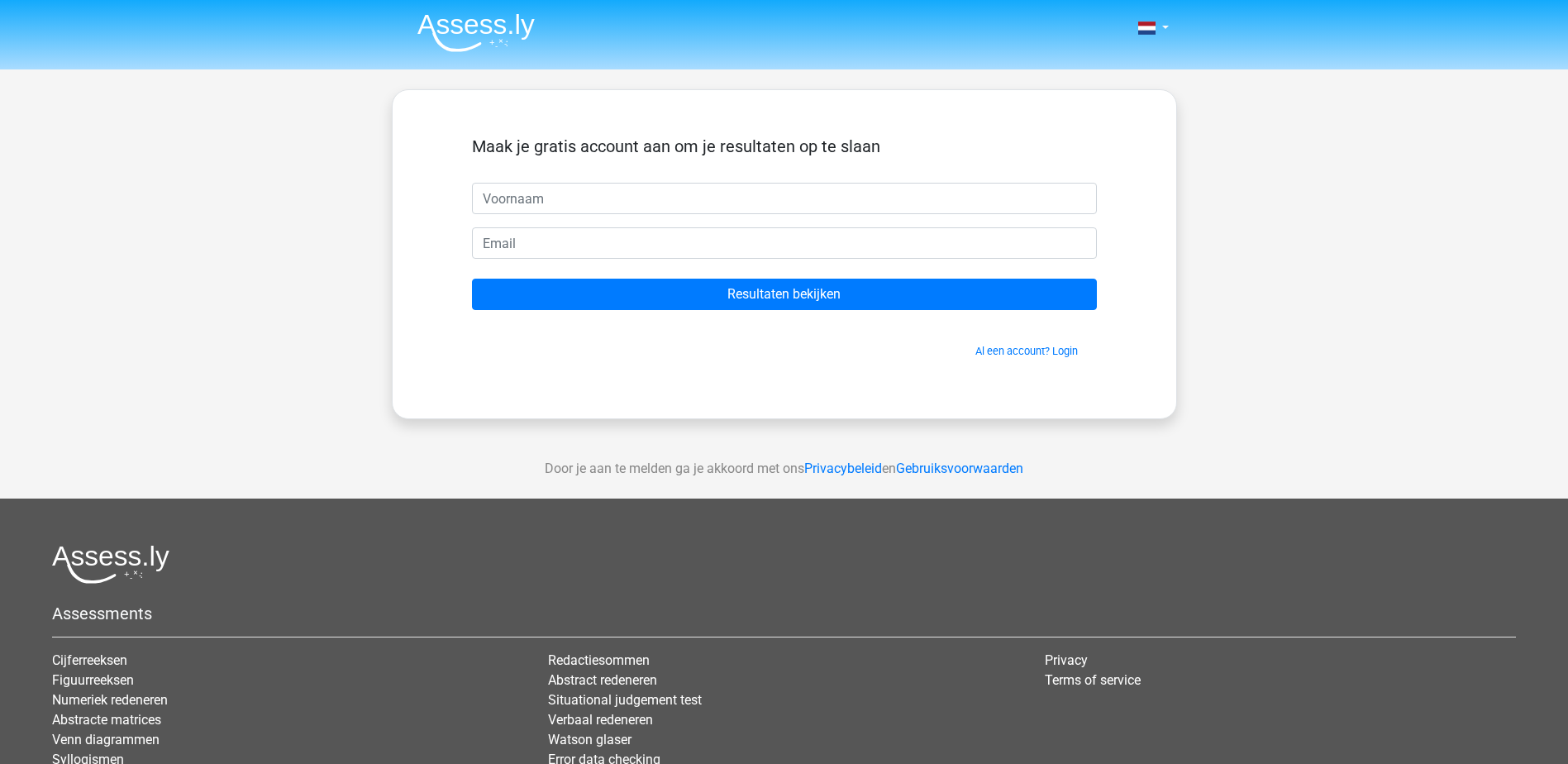
click at [900, 216] on form "Maak je gratis account aan om je resultaten op te slaan Resultaten bekijken Al …" at bounding box center [784, 248] width 625 height 223
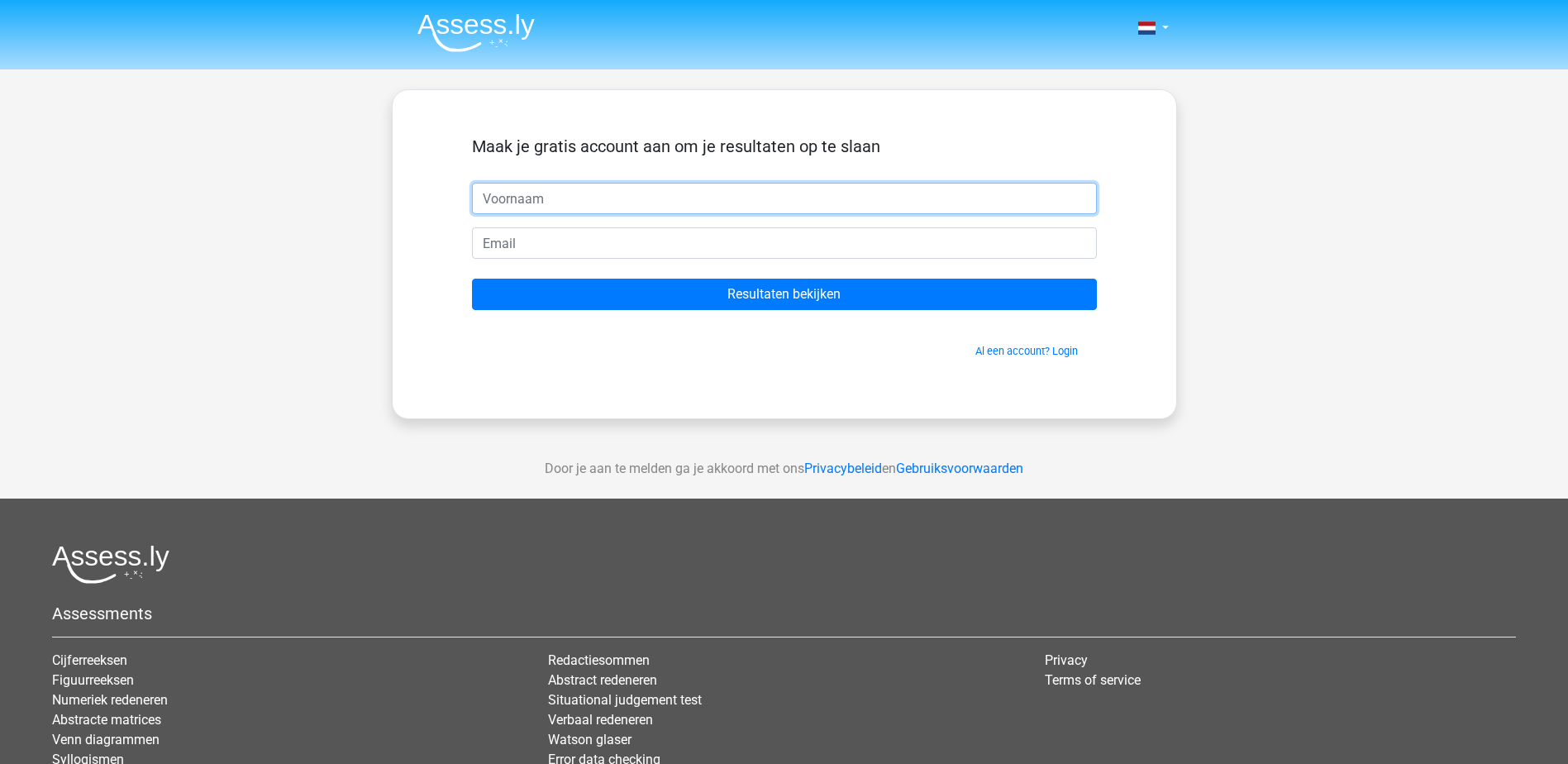
click at [900, 209] on input "text" at bounding box center [784, 199] width 625 height 32
type input "Barbara"
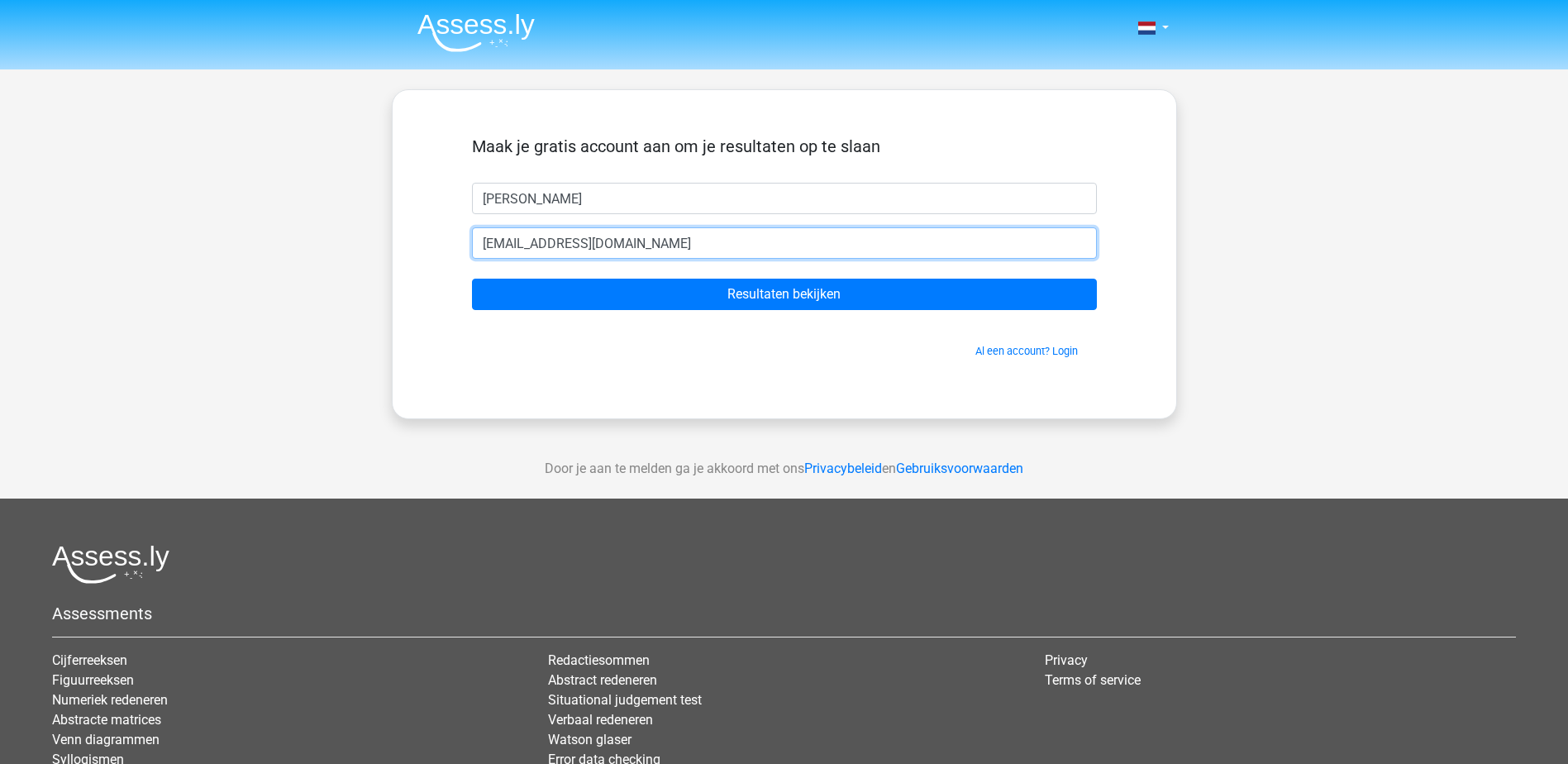
type input "barbaravdveen@live.nl"
click at [471, 279] on input "Resultaten bekijken" at bounding box center [784, 294] width 625 height 32
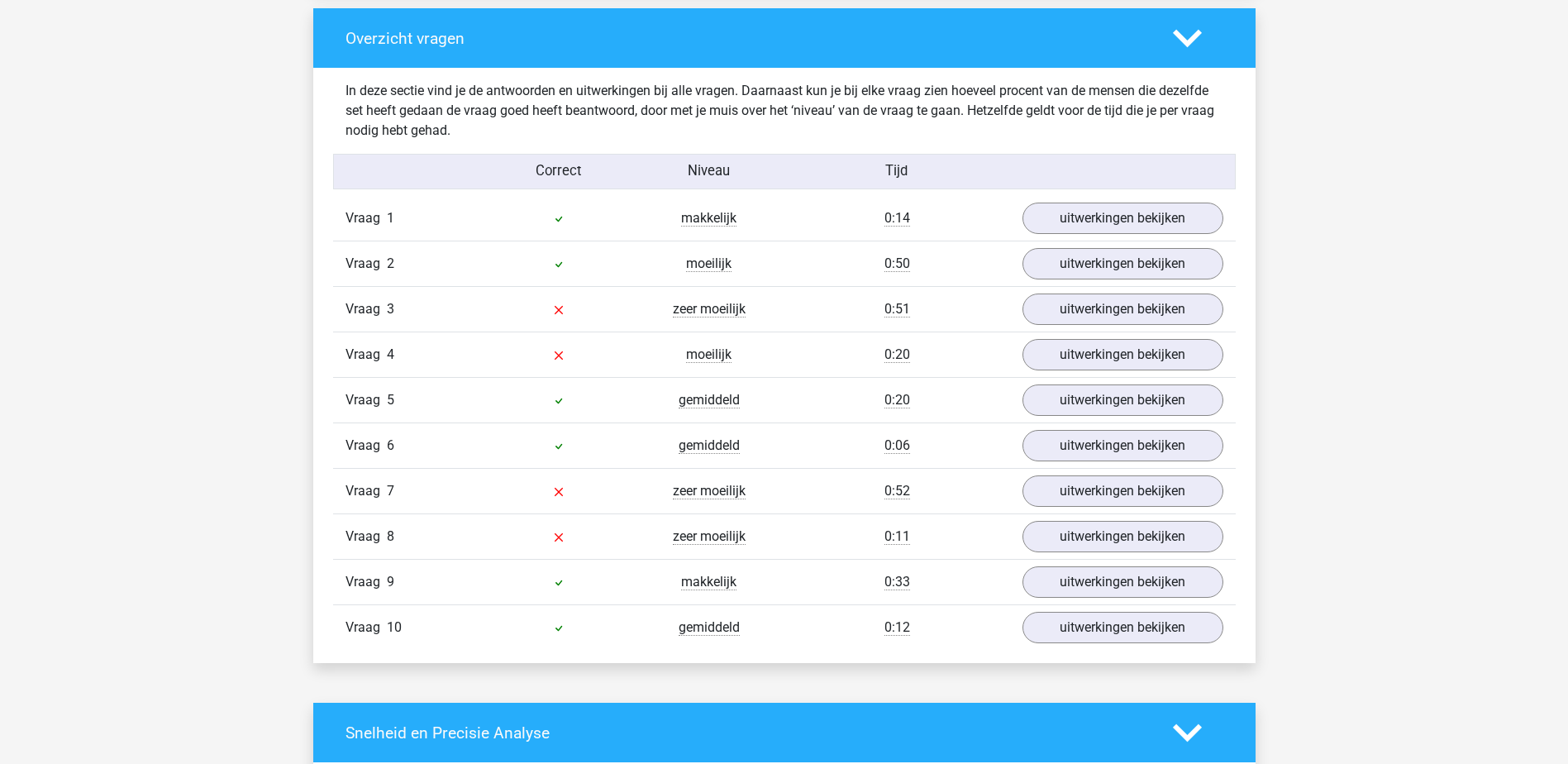
scroll to position [1241, 0]
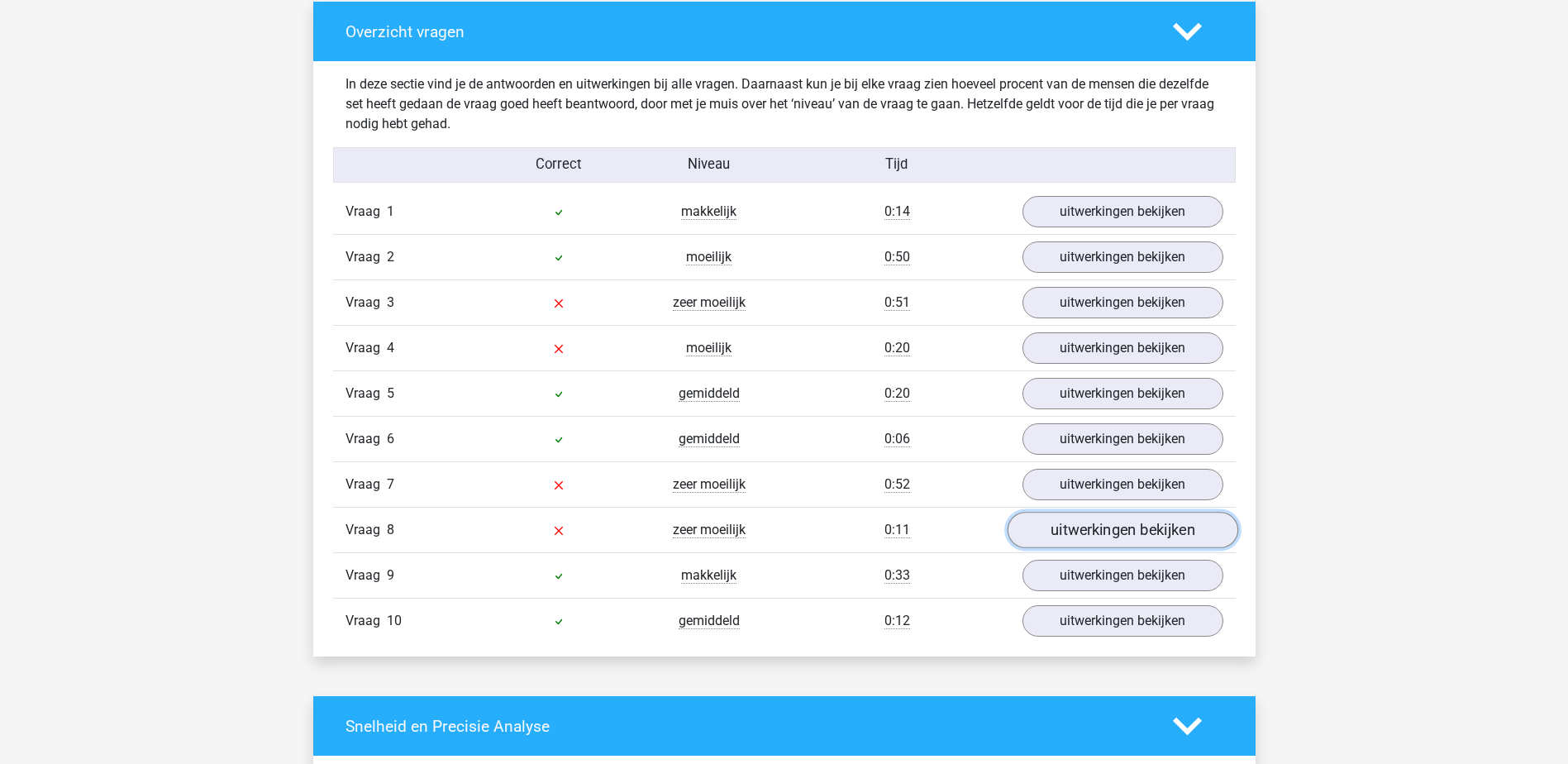
click at [1042, 529] on link "uitwerkingen bekijken" at bounding box center [1122, 531] width 230 height 36
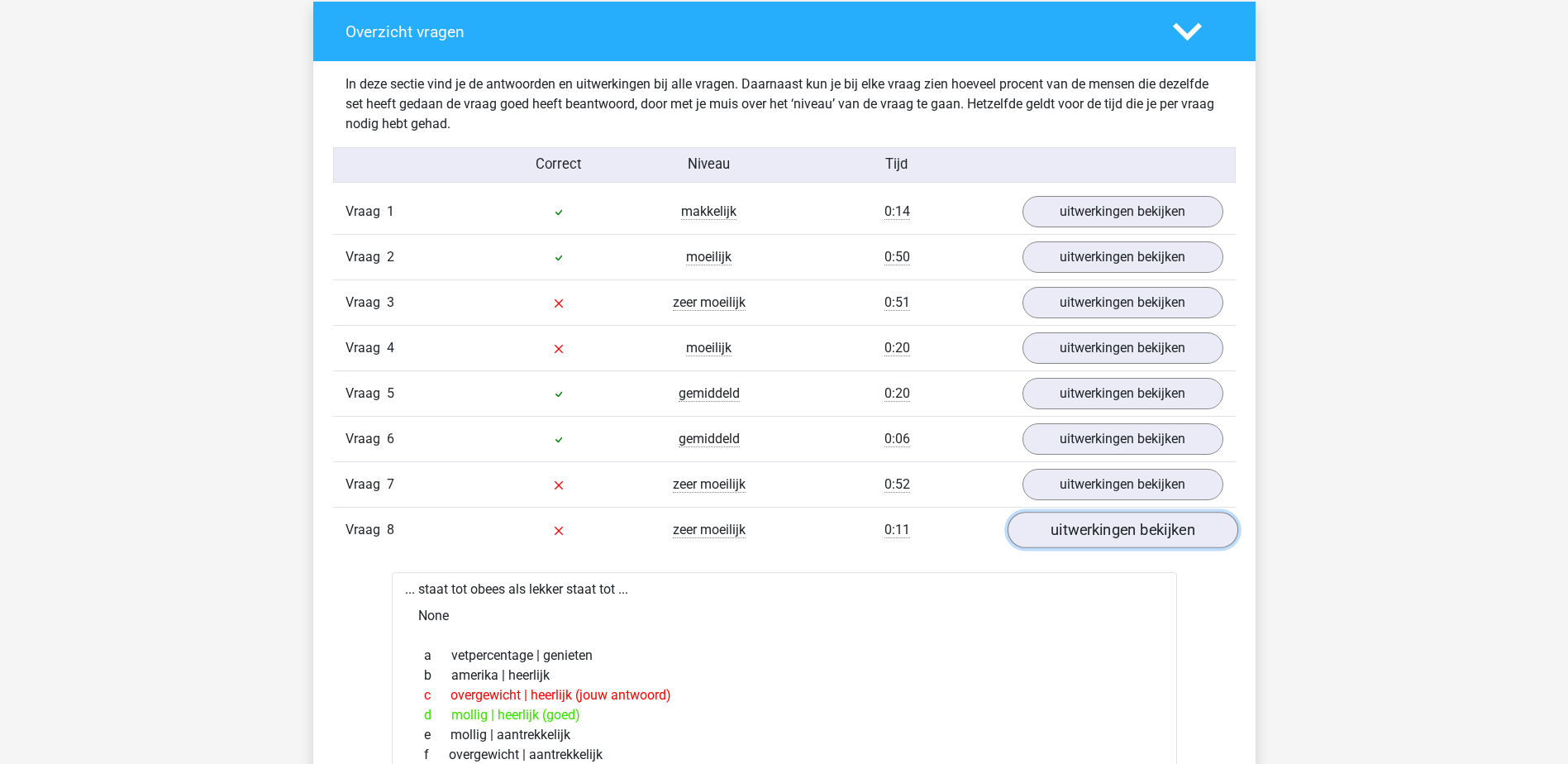
click at [1042, 529] on link "uitwerkingen bekijken" at bounding box center [1122, 531] width 230 height 36
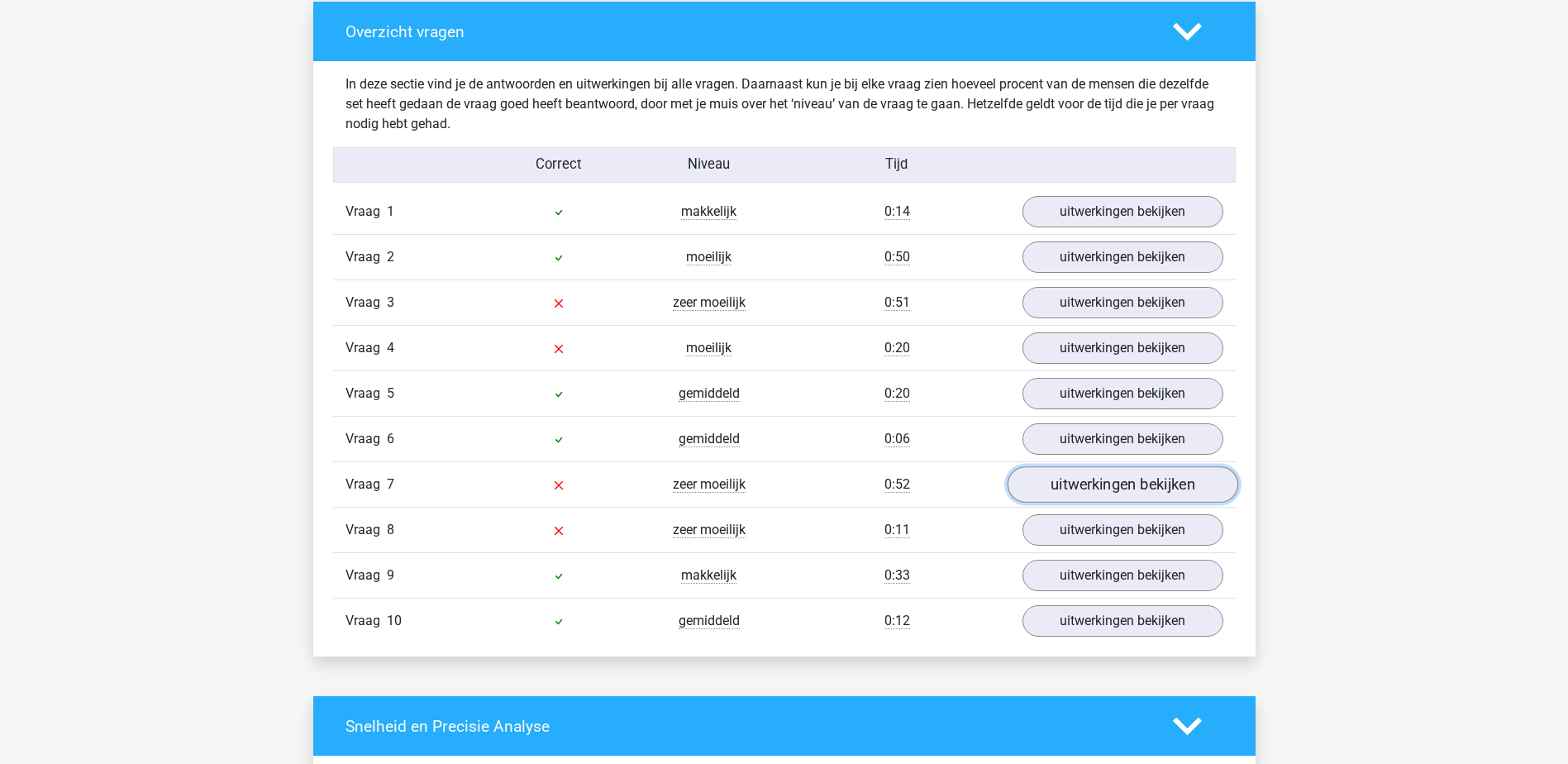
click at [1053, 491] on link "uitwerkingen bekijken" at bounding box center [1122, 484] width 230 height 36
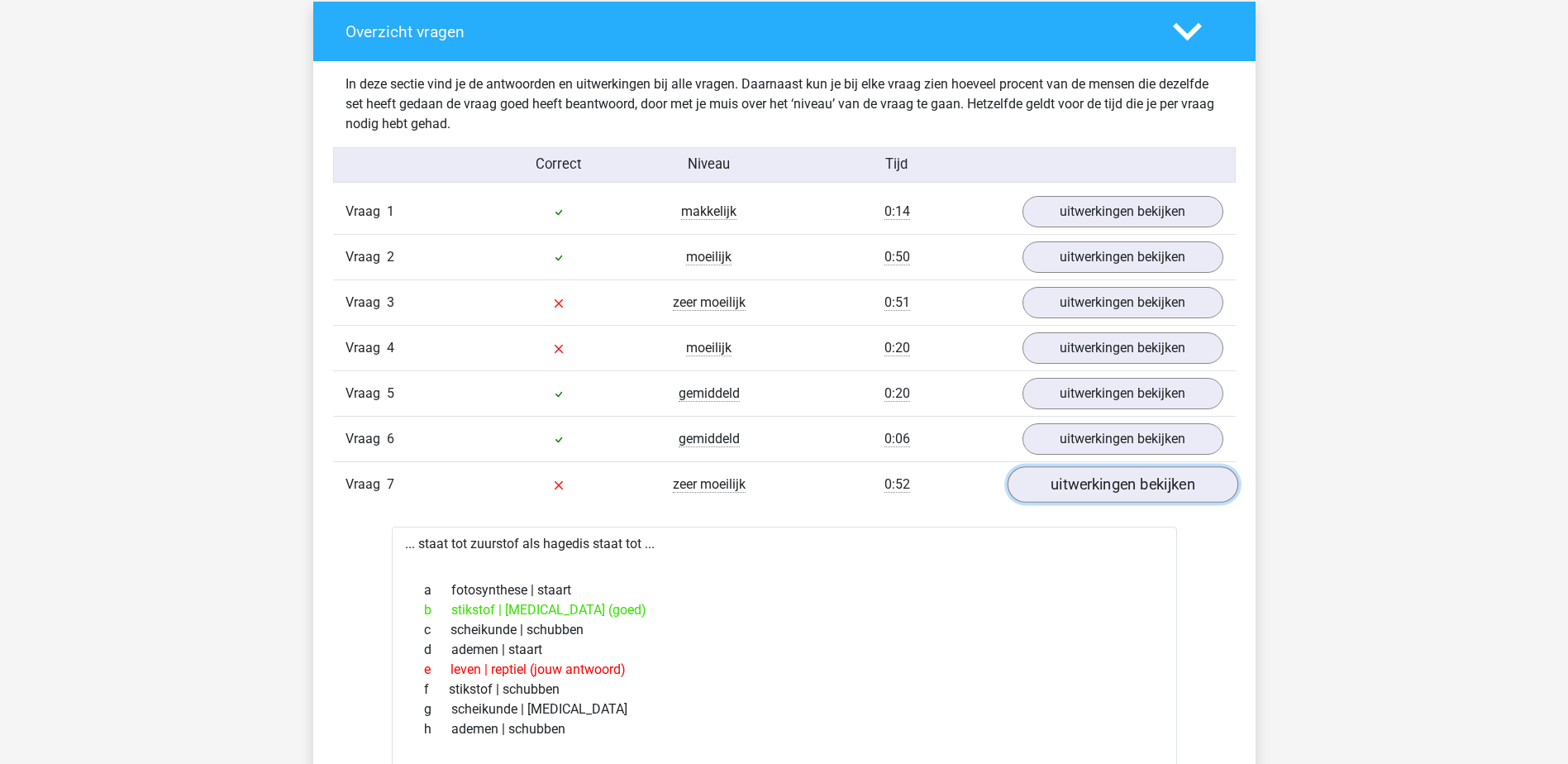
click at [1053, 491] on link "uitwerkingen bekijken" at bounding box center [1122, 484] width 230 height 36
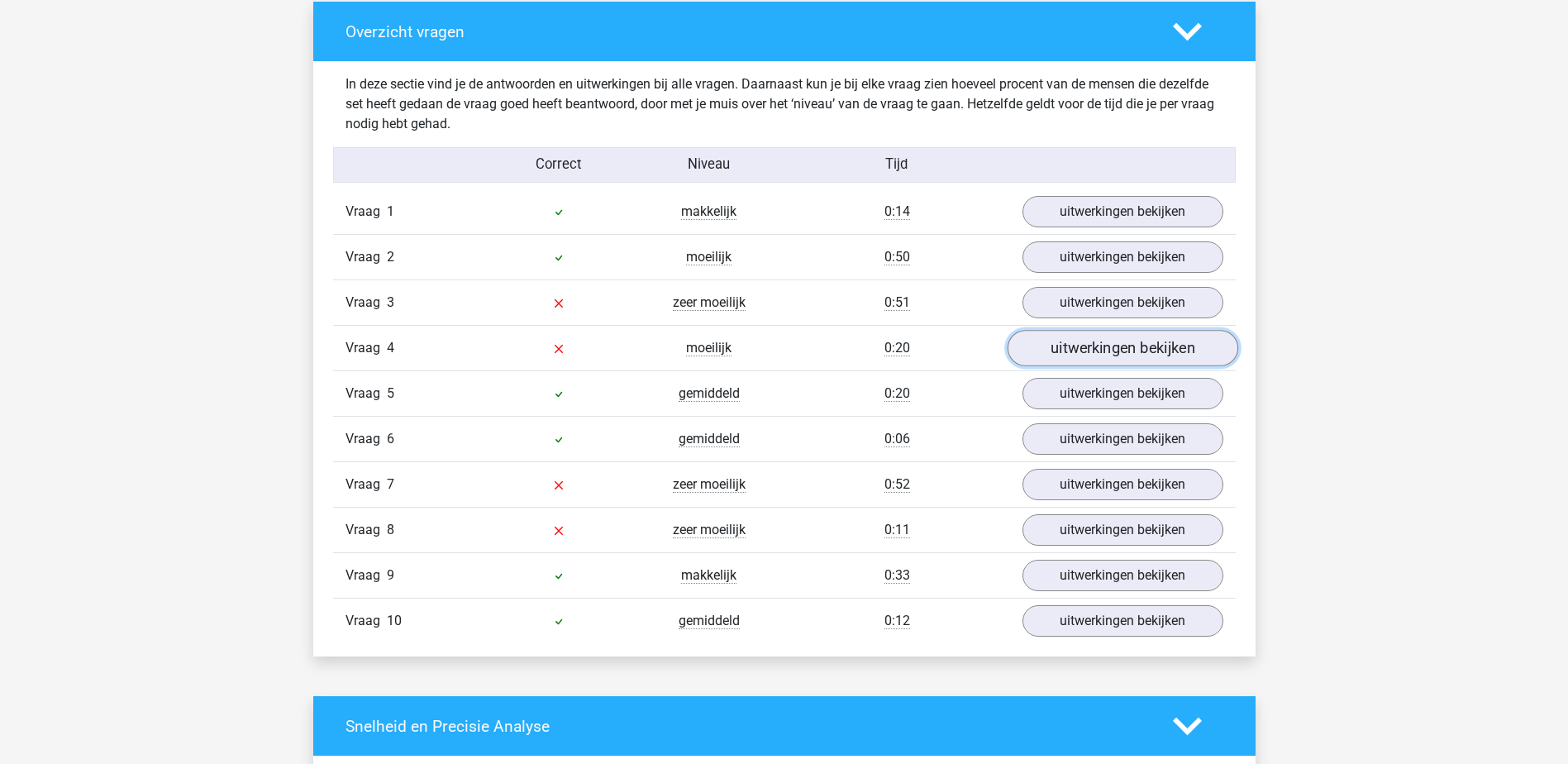
click at [1070, 345] on link "uitwerkingen bekijken" at bounding box center [1122, 349] width 230 height 36
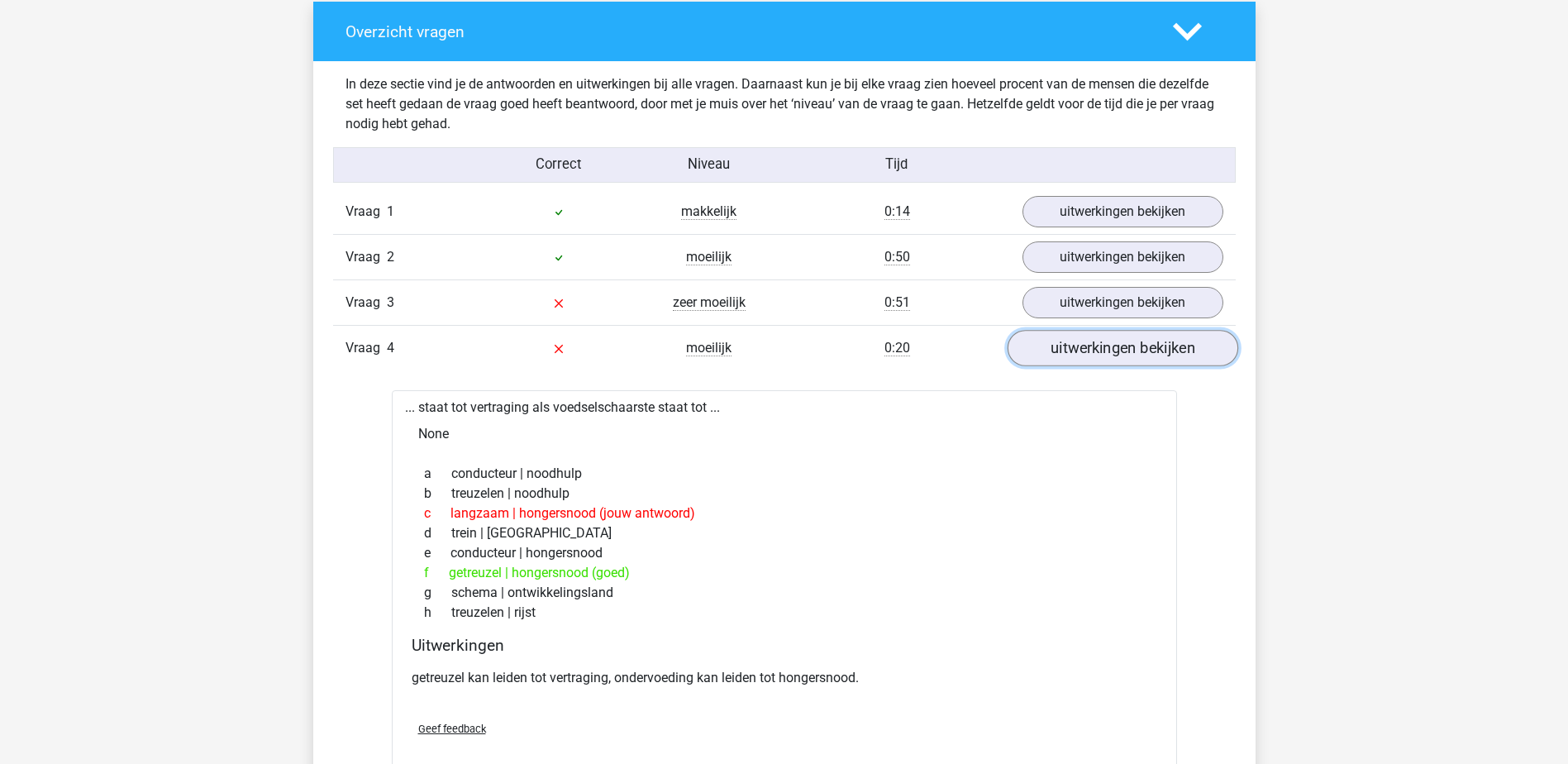
click at [1070, 345] on link "uitwerkingen bekijken" at bounding box center [1122, 349] width 230 height 36
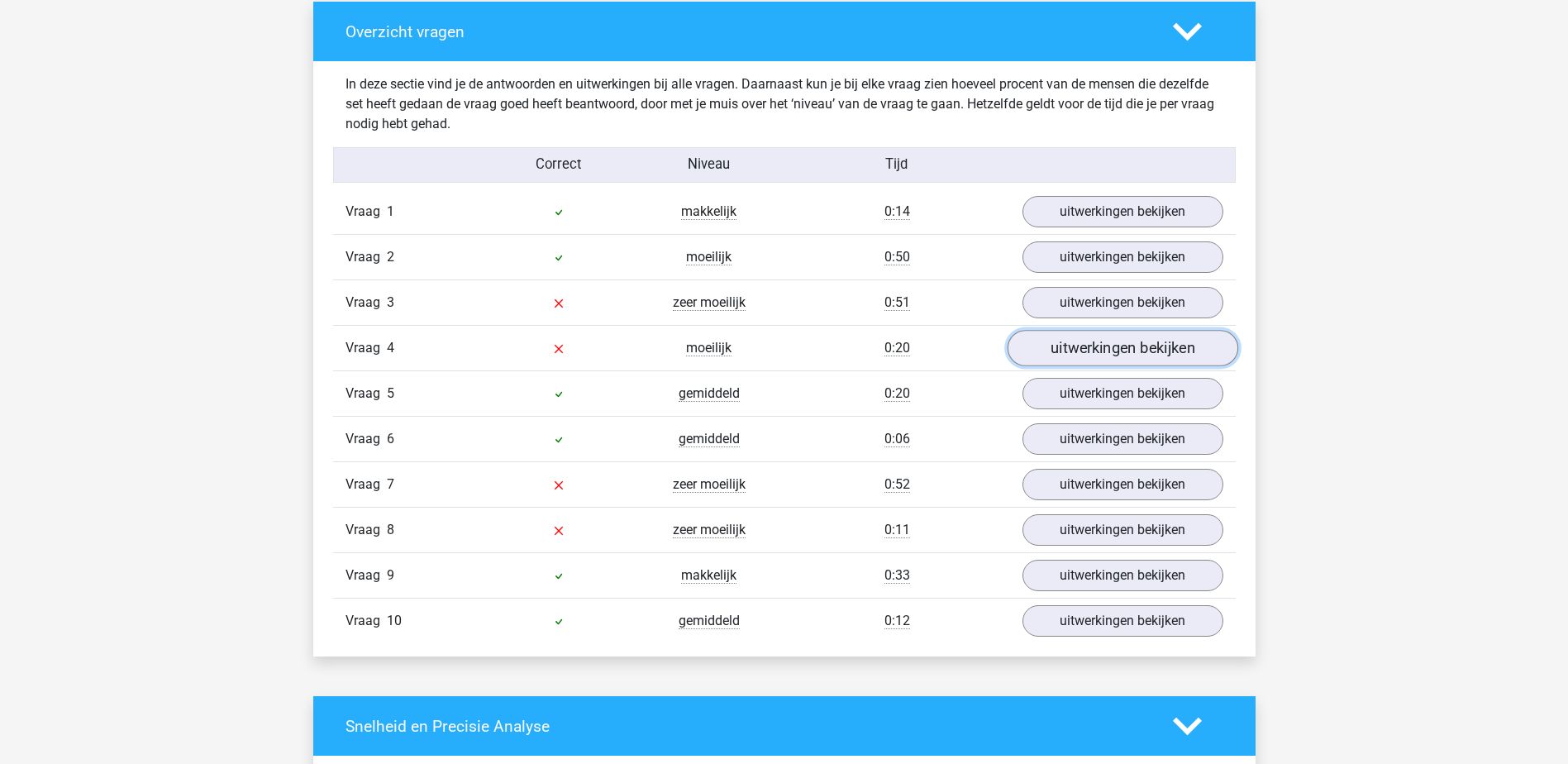
click at [1070, 345] on link "uitwerkingen bekijken" at bounding box center [1122, 349] width 230 height 36
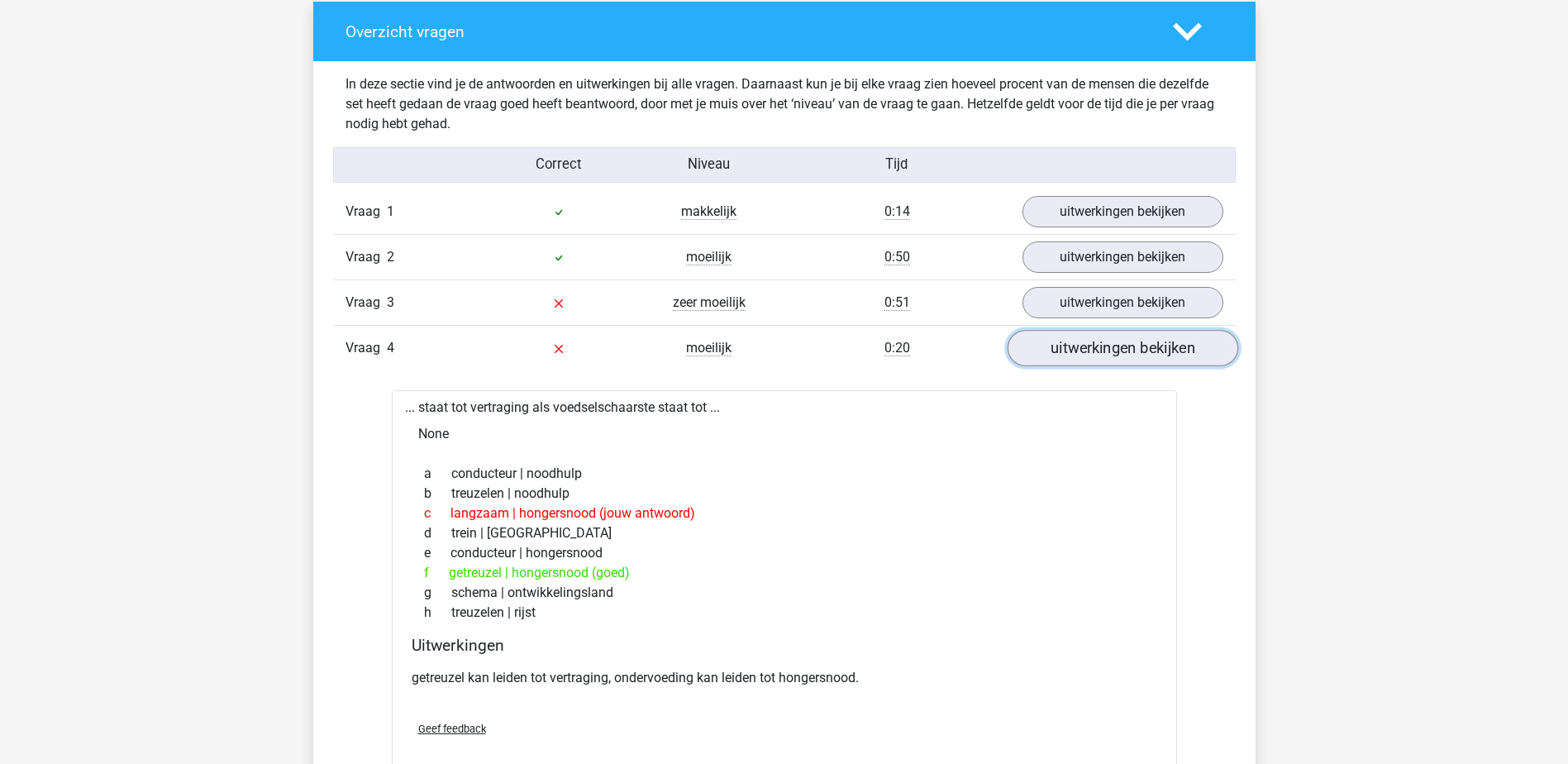
click at [1070, 345] on link "uitwerkingen bekijken" at bounding box center [1122, 349] width 230 height 36
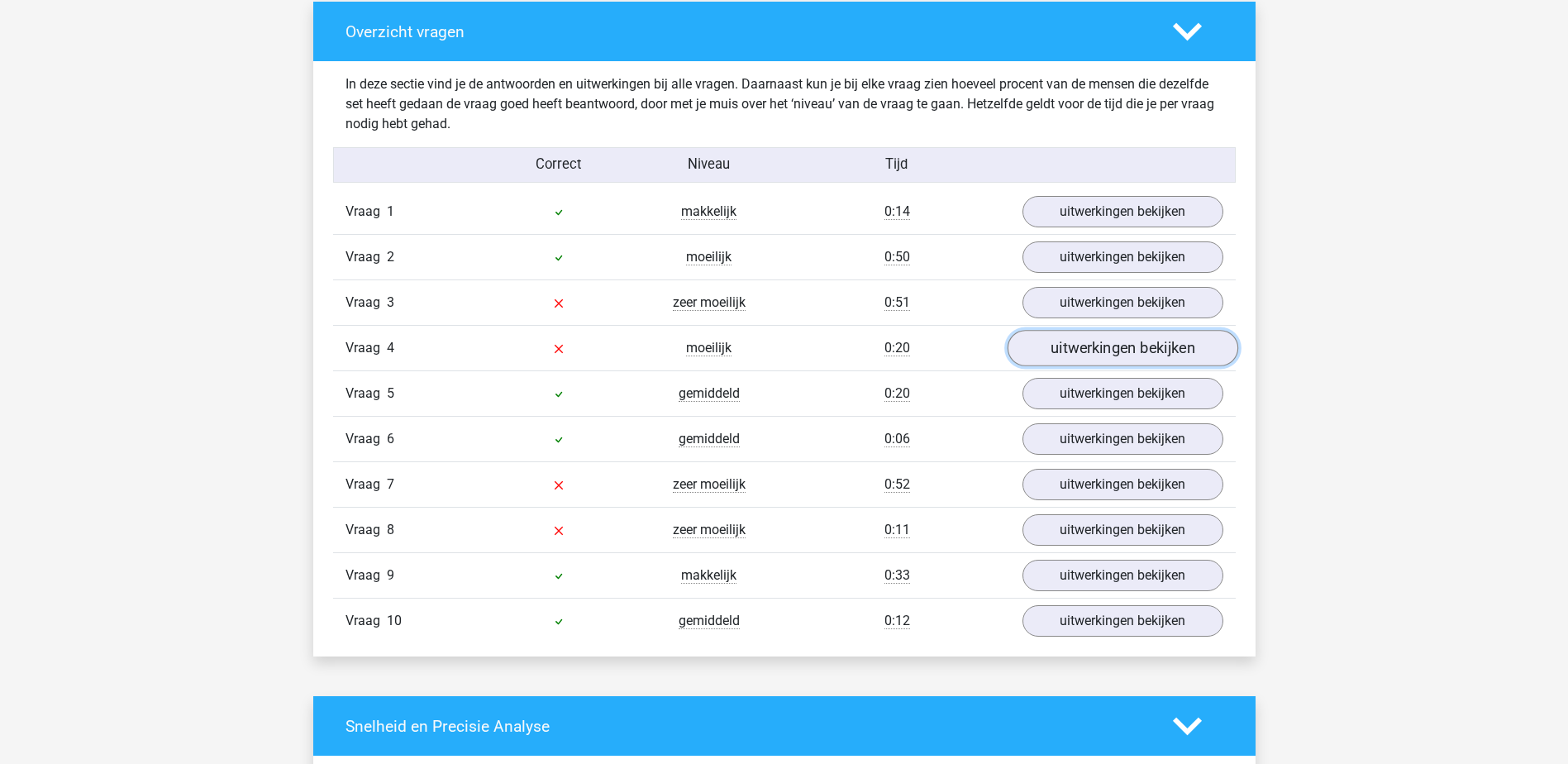
click at [1070, 361] on link "uitwerkingen bekijken" at bounding box center [1122, 349] width 230 height 36
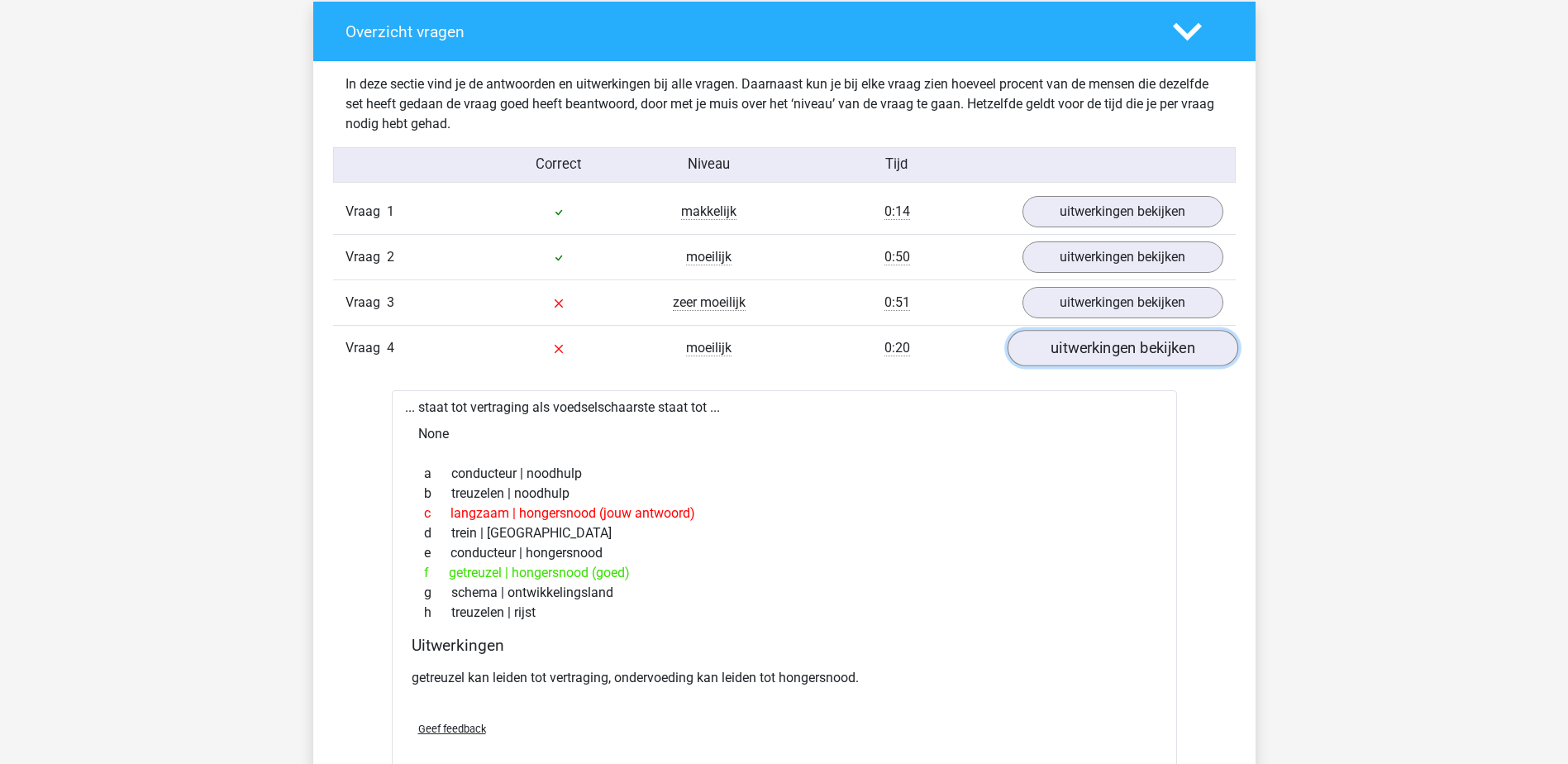
click at [1070, 353] on link "uitwerkingen bekijken" at bounding box center [1122, 349] width 230 height 36
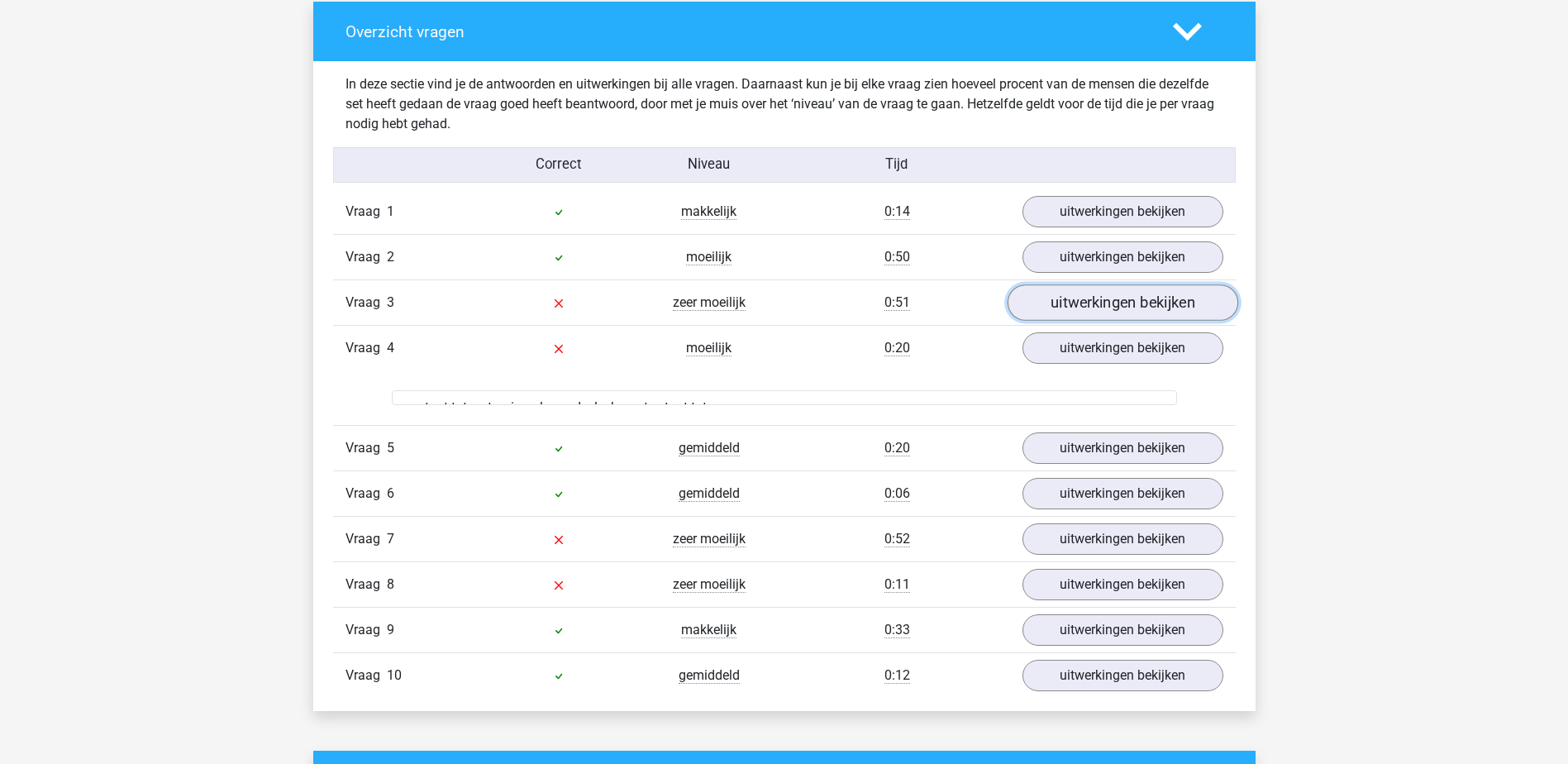
click at [1070, 298] on link "uitwerkingen bekijken" at bounding box center [1122, 303] width 230 height 36
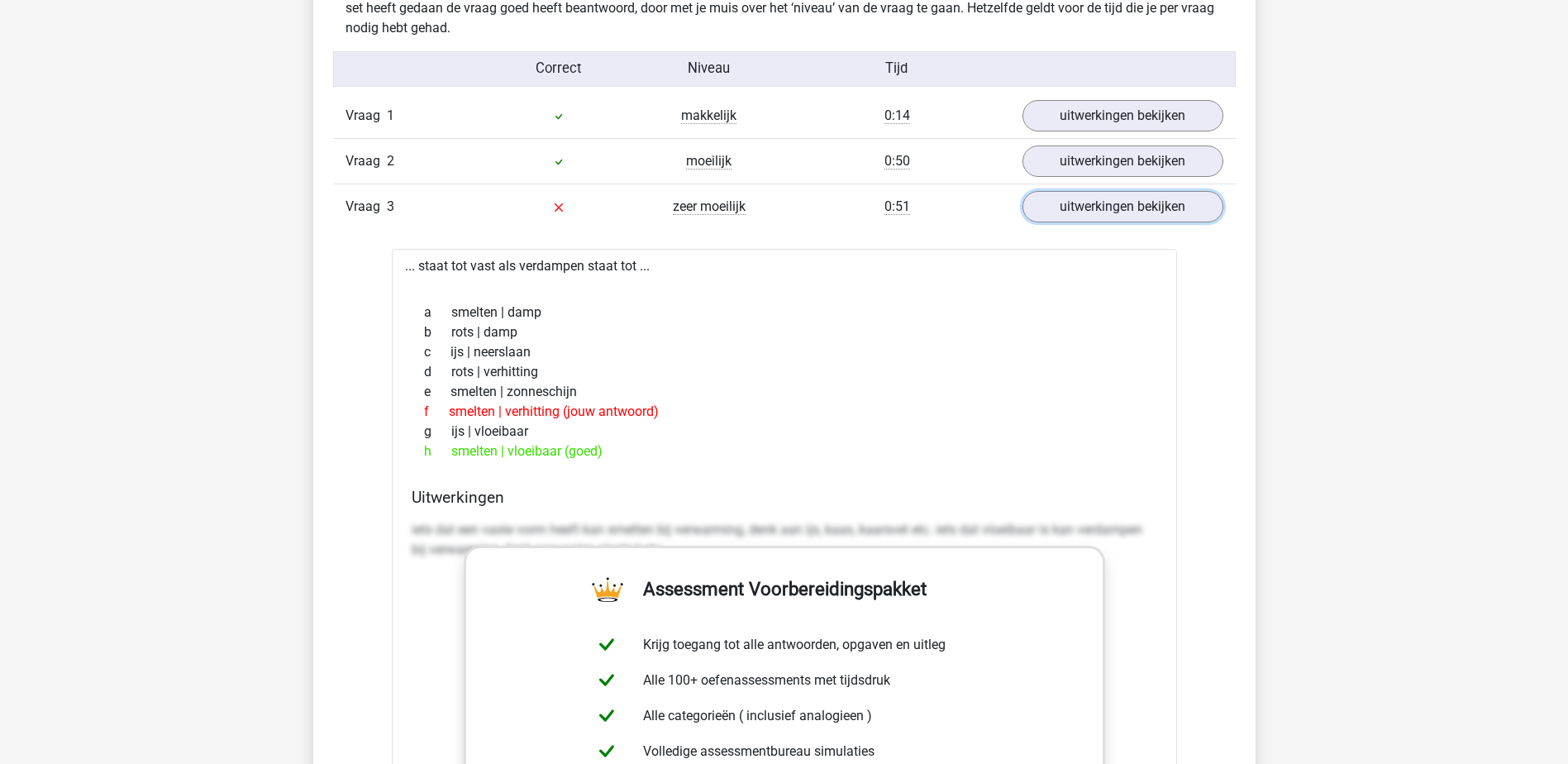
scroll to position [1323, 0]
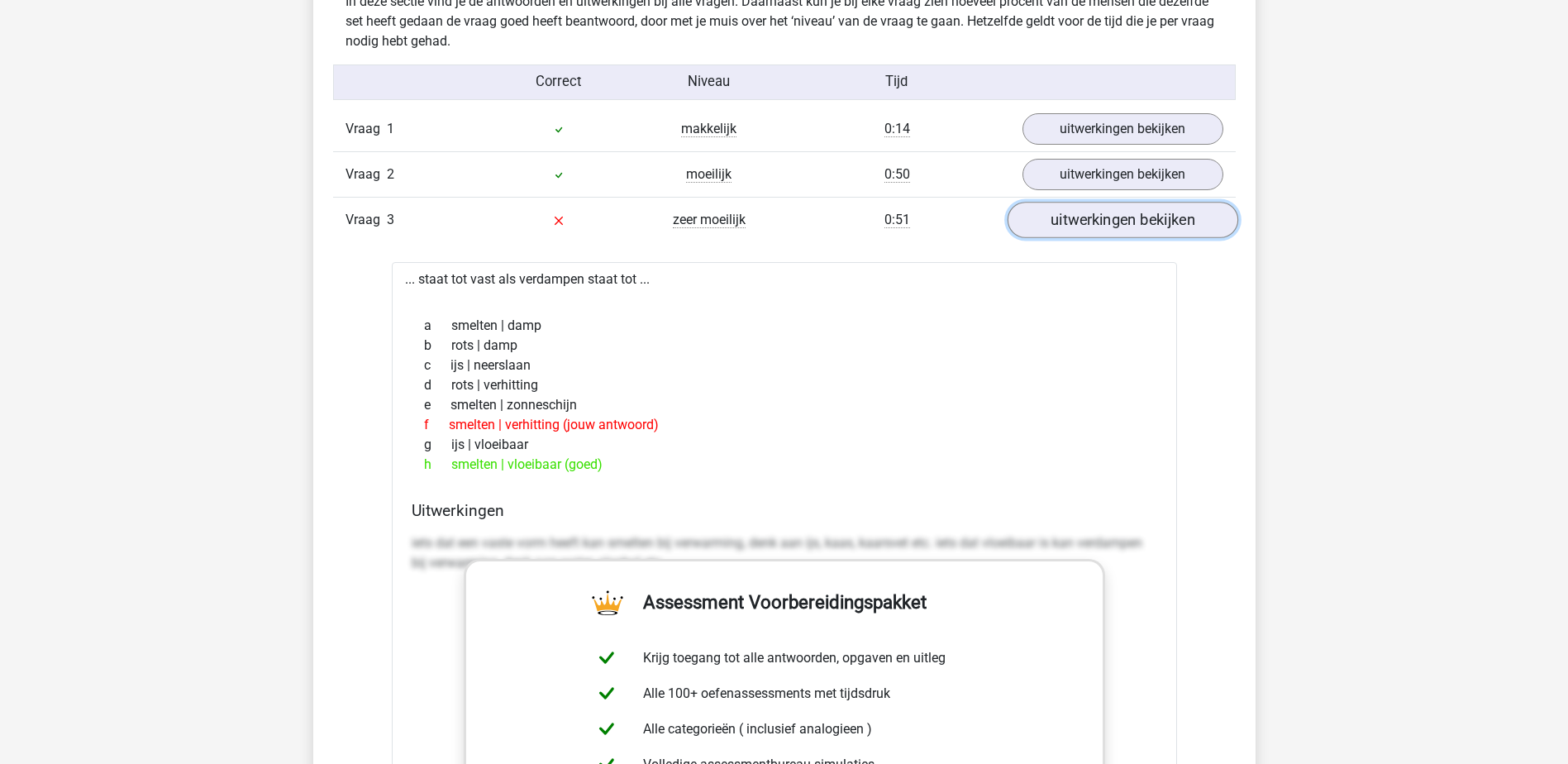
click at [1035, 224] on link "uitwerkingen bekijken" at bounding box center [1122, 221] width 230 height 36
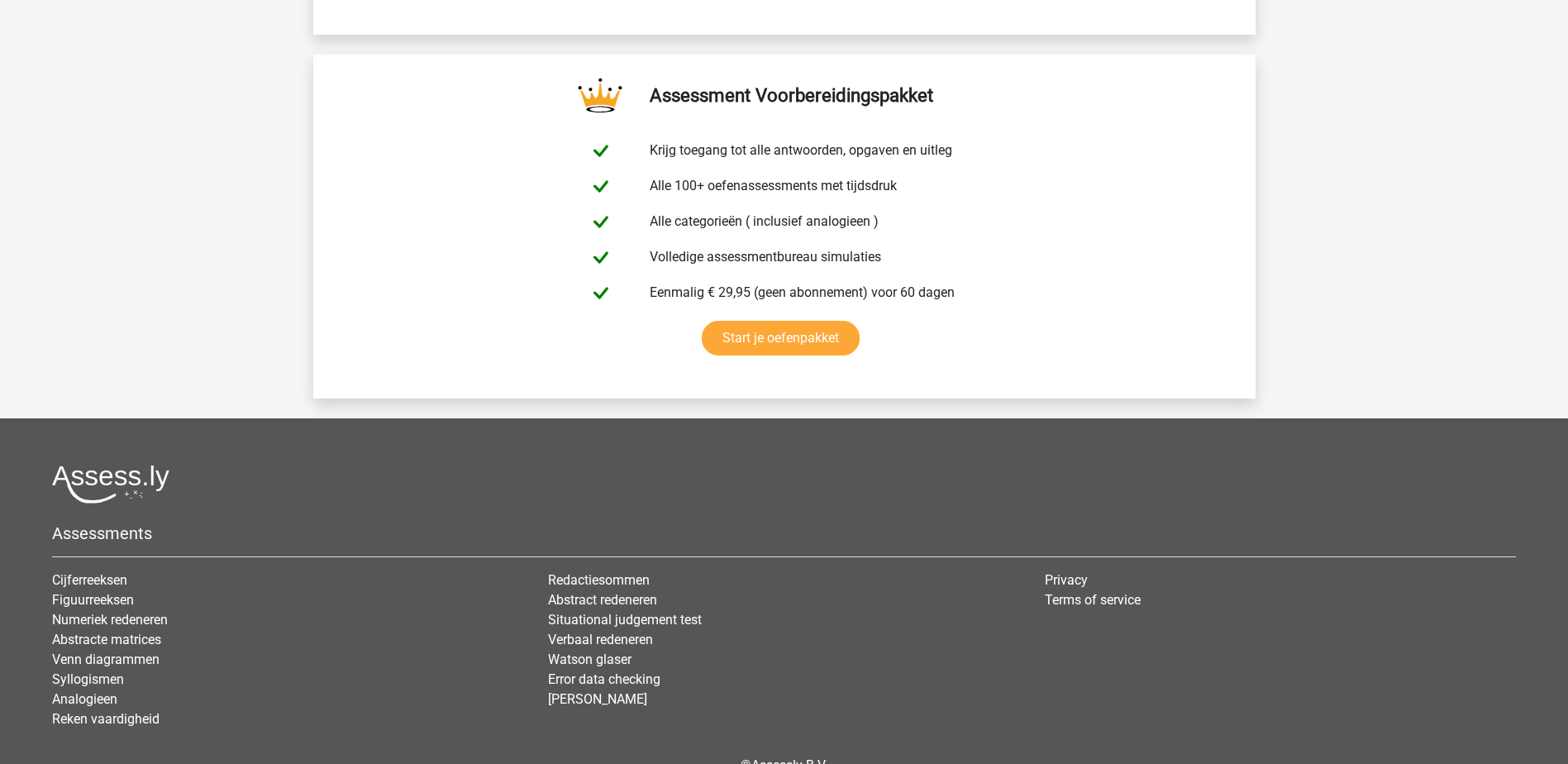
scroll to position [2563, 0]
